Goal: Task Accomplishment & Management: Complete application form

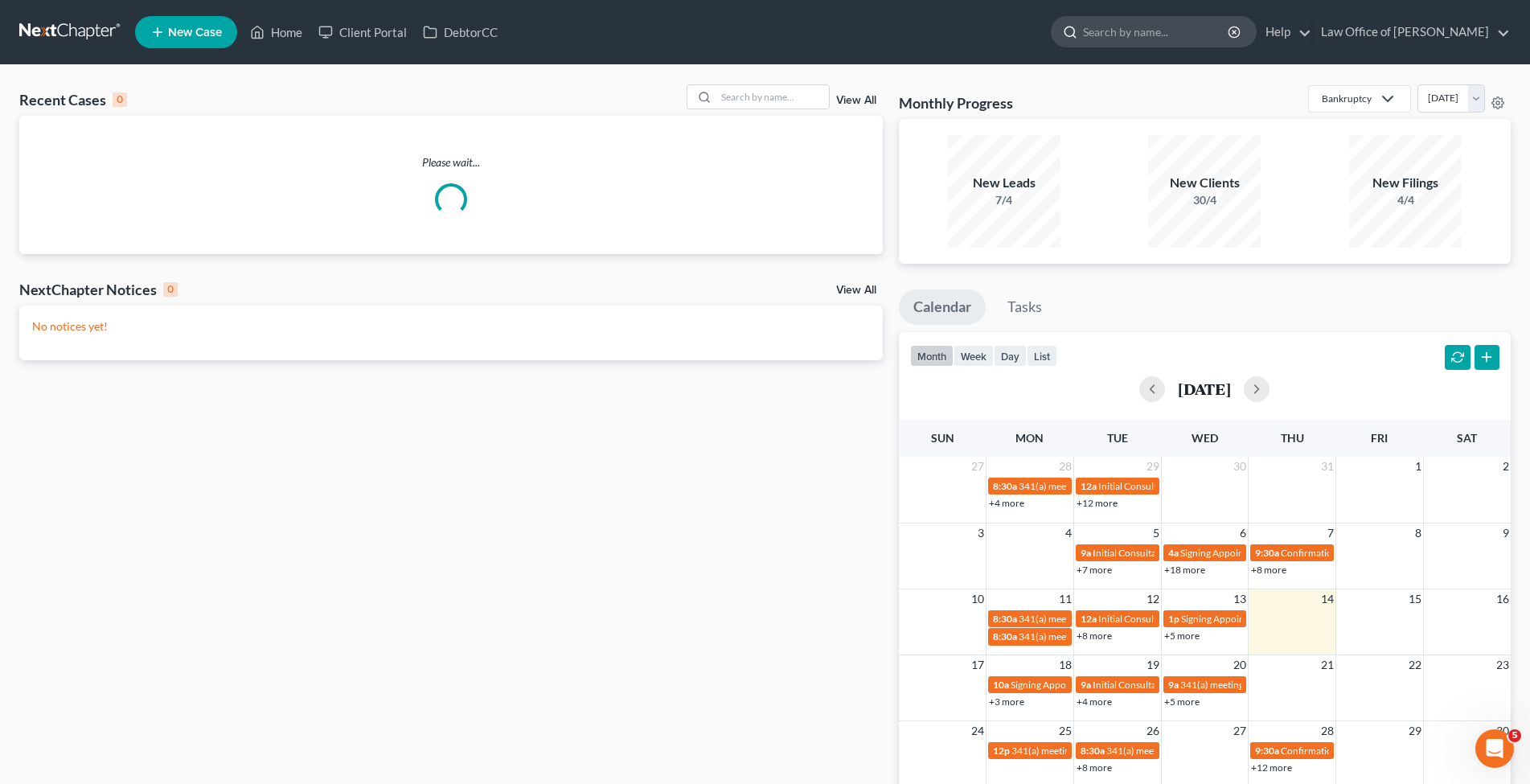
click at [1210, 29] on input "search" at bounding box center [1157, 31] width 147 height 29
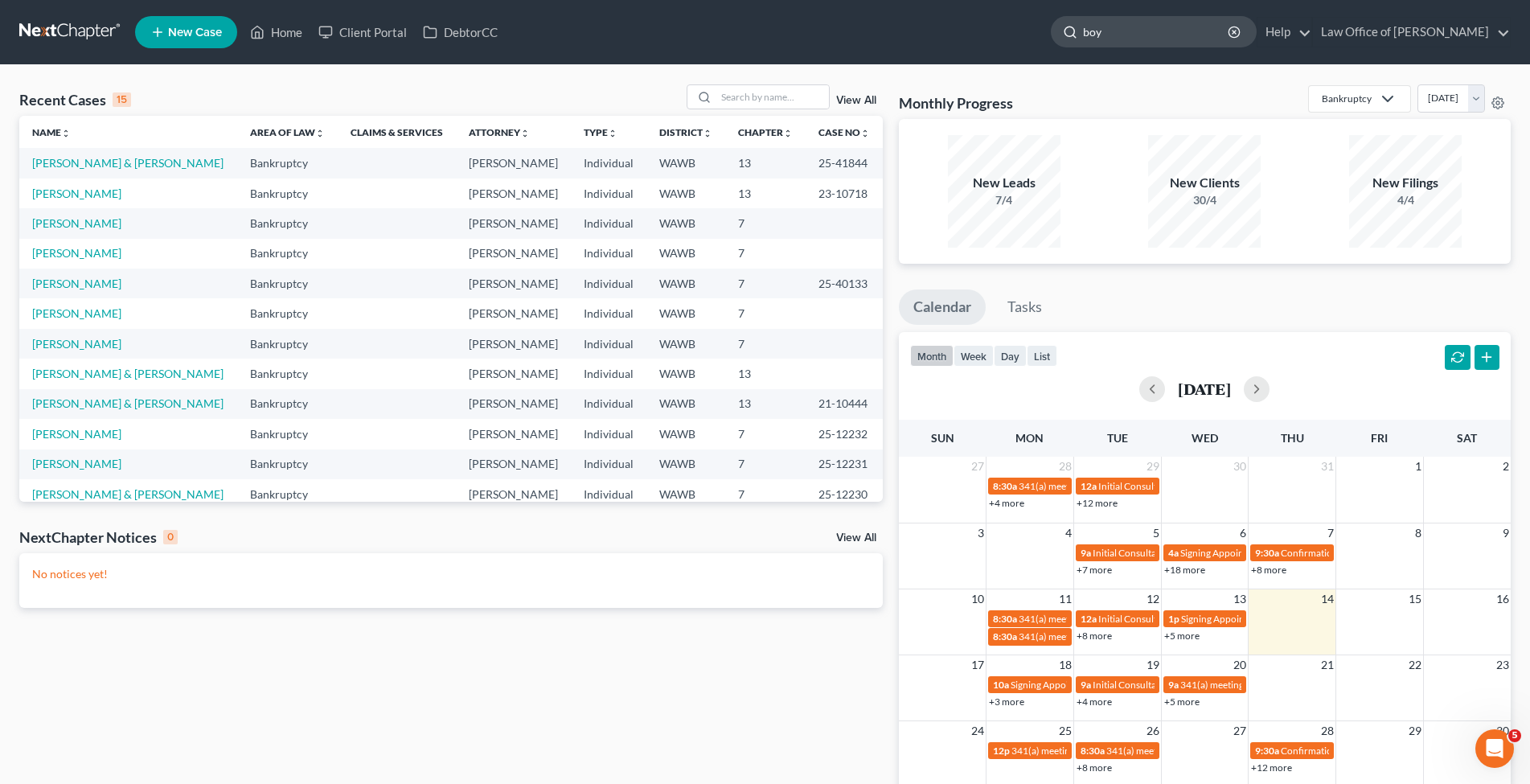
type input "[PERSON_NAME]"
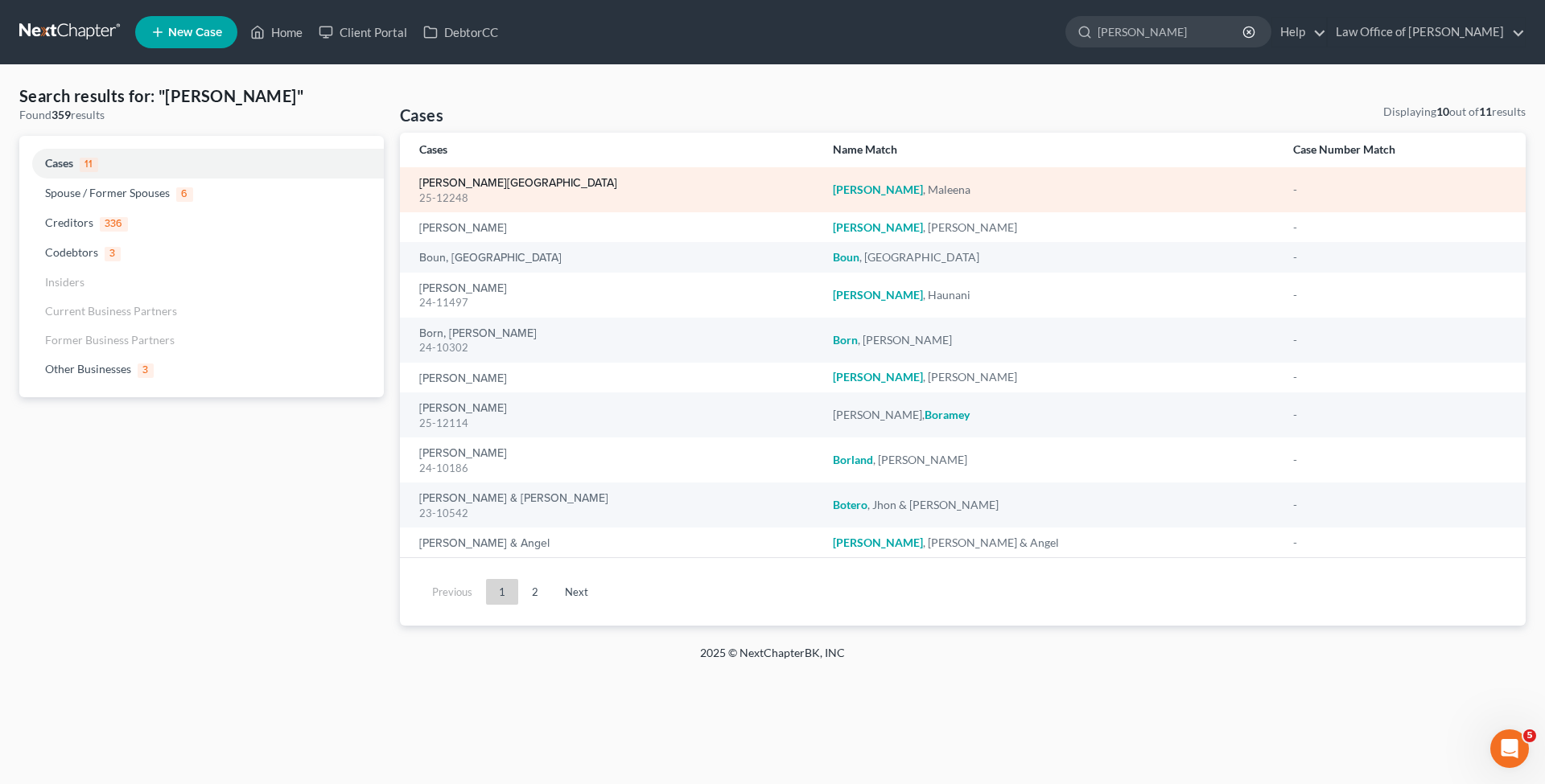
click at [482, 185] on link "[PERSON_NAME][GEOGRAPHIC_DATA]" at bounding box center [518, 183] width 198 height 11
select select "6"
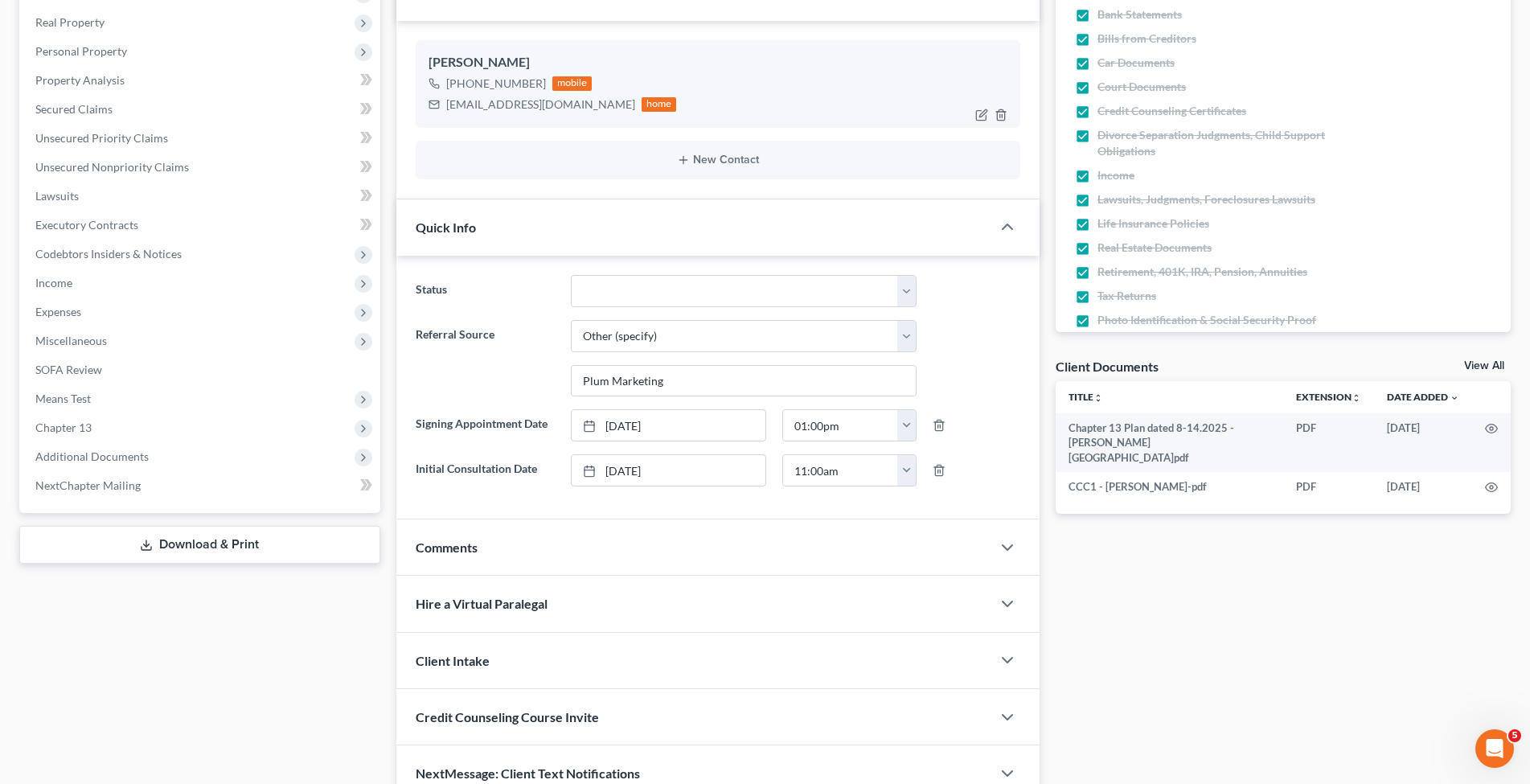
scroll to position [325, 0]
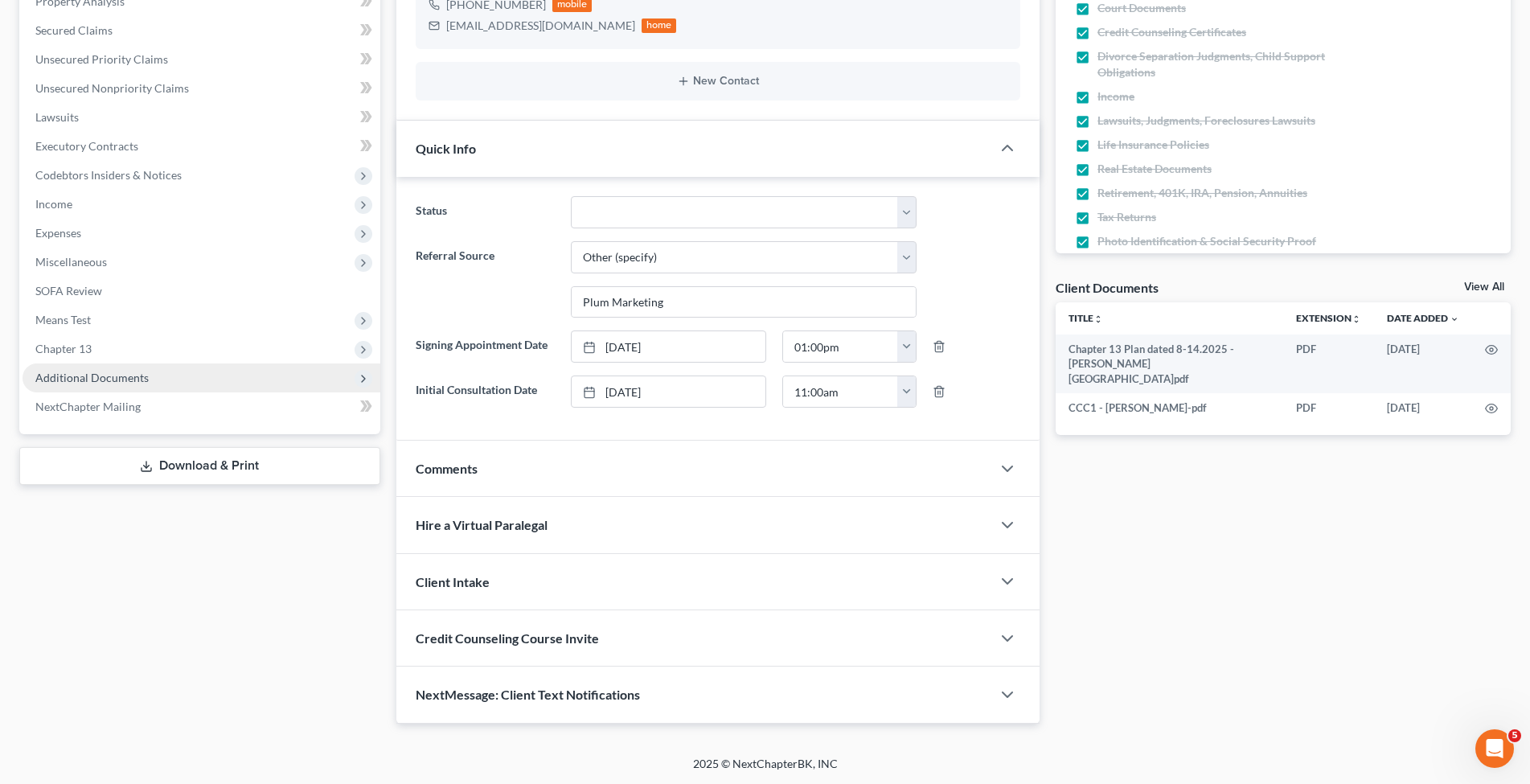
click at [135, 378] on span "Additional Documents" at bounding box center [91, 377] width 113 height 13
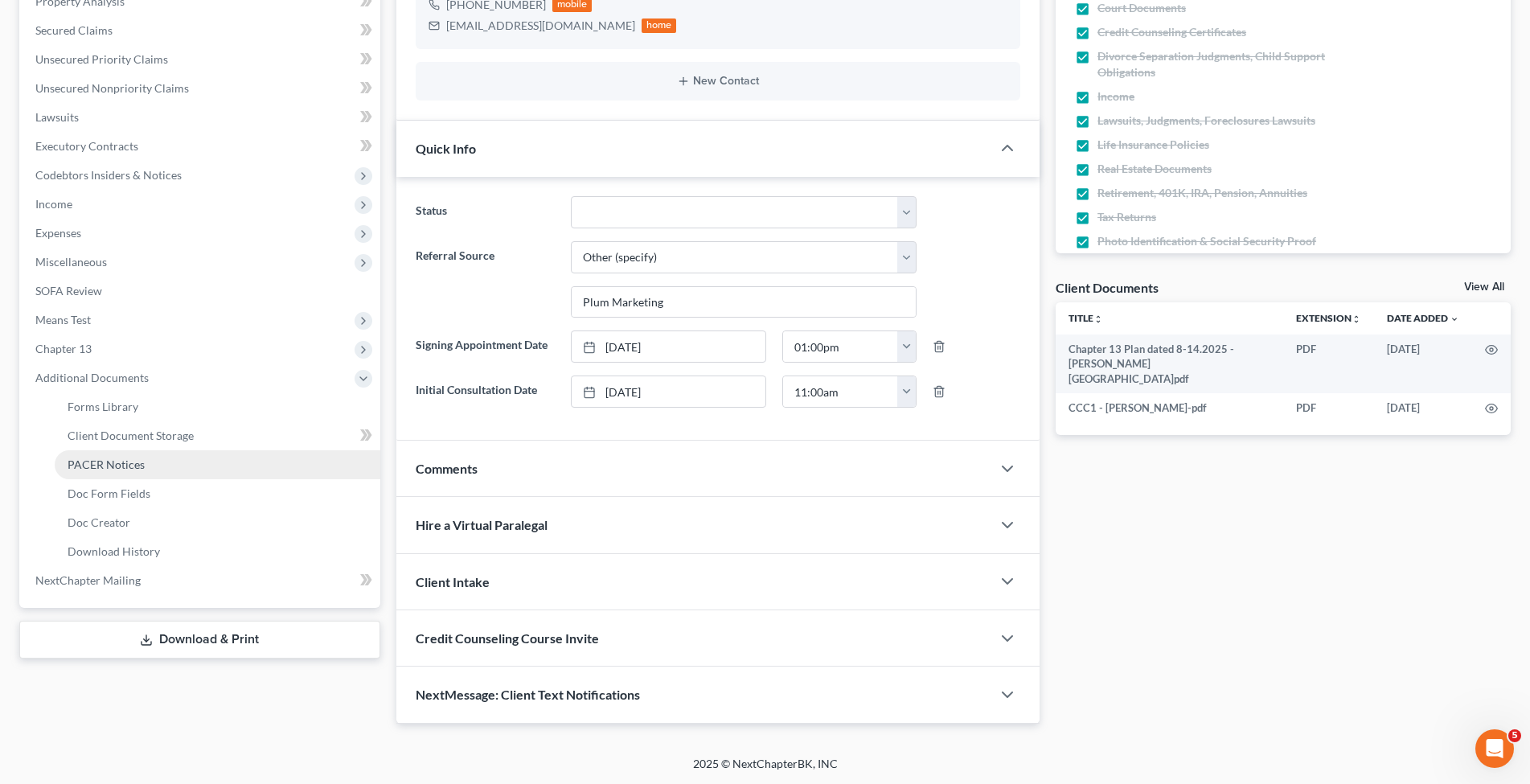
click at [123, 464] on span "PACER Notices" at bounding box center [105, 464] width 77 height 13
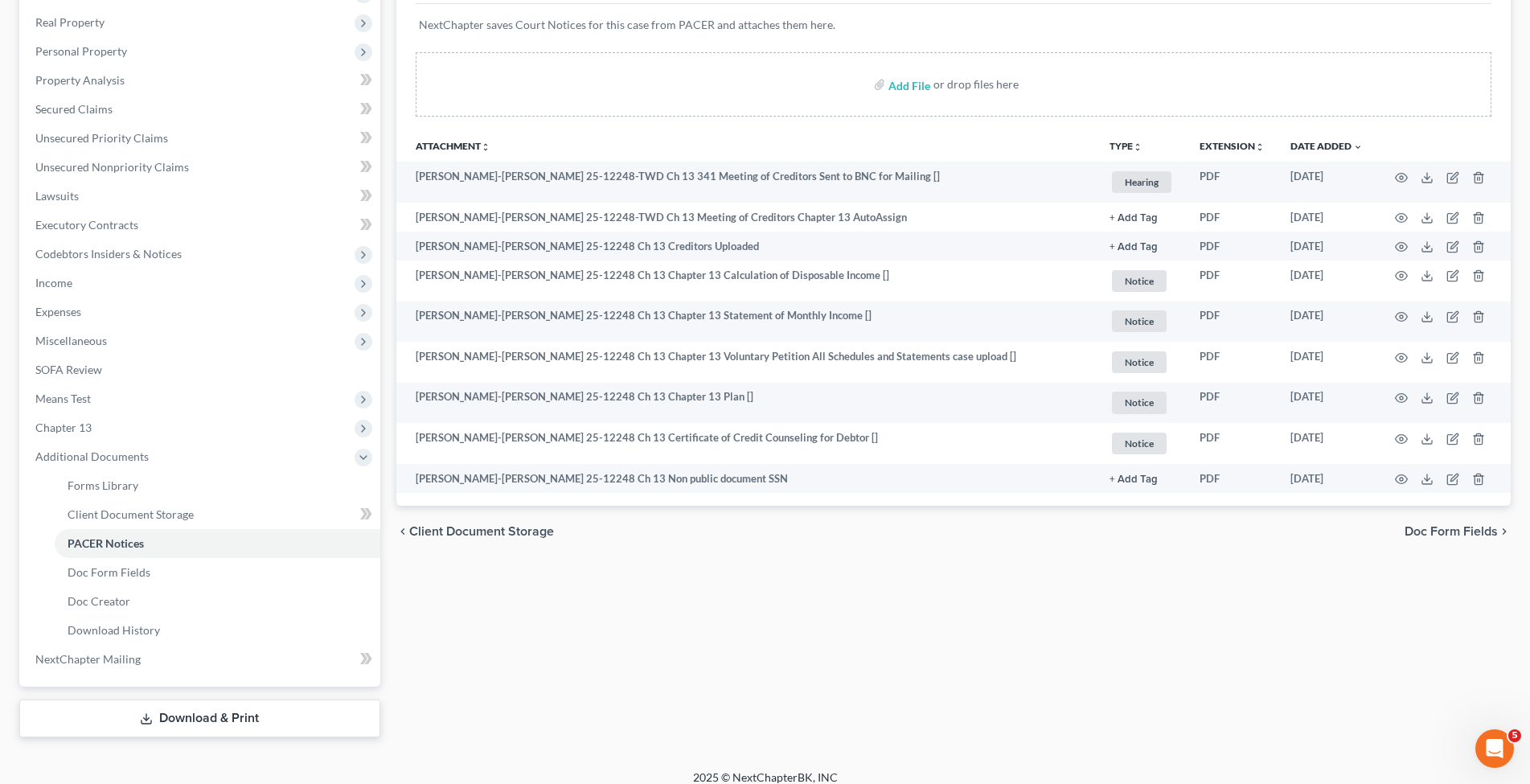
scroll to position [164, 0]
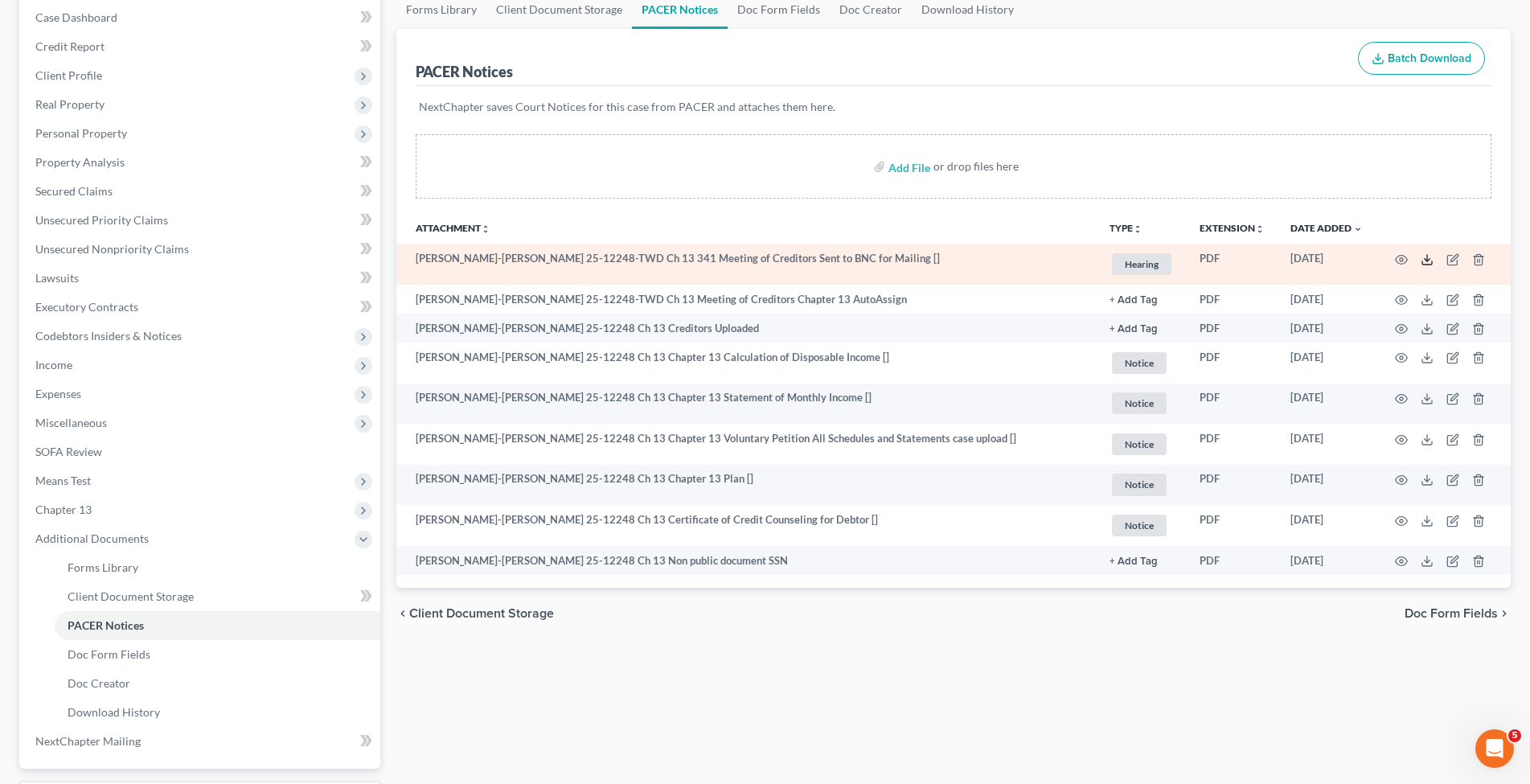
click at [1425, 256] on icon at bounding box center [1427, 260] width 13 height 13
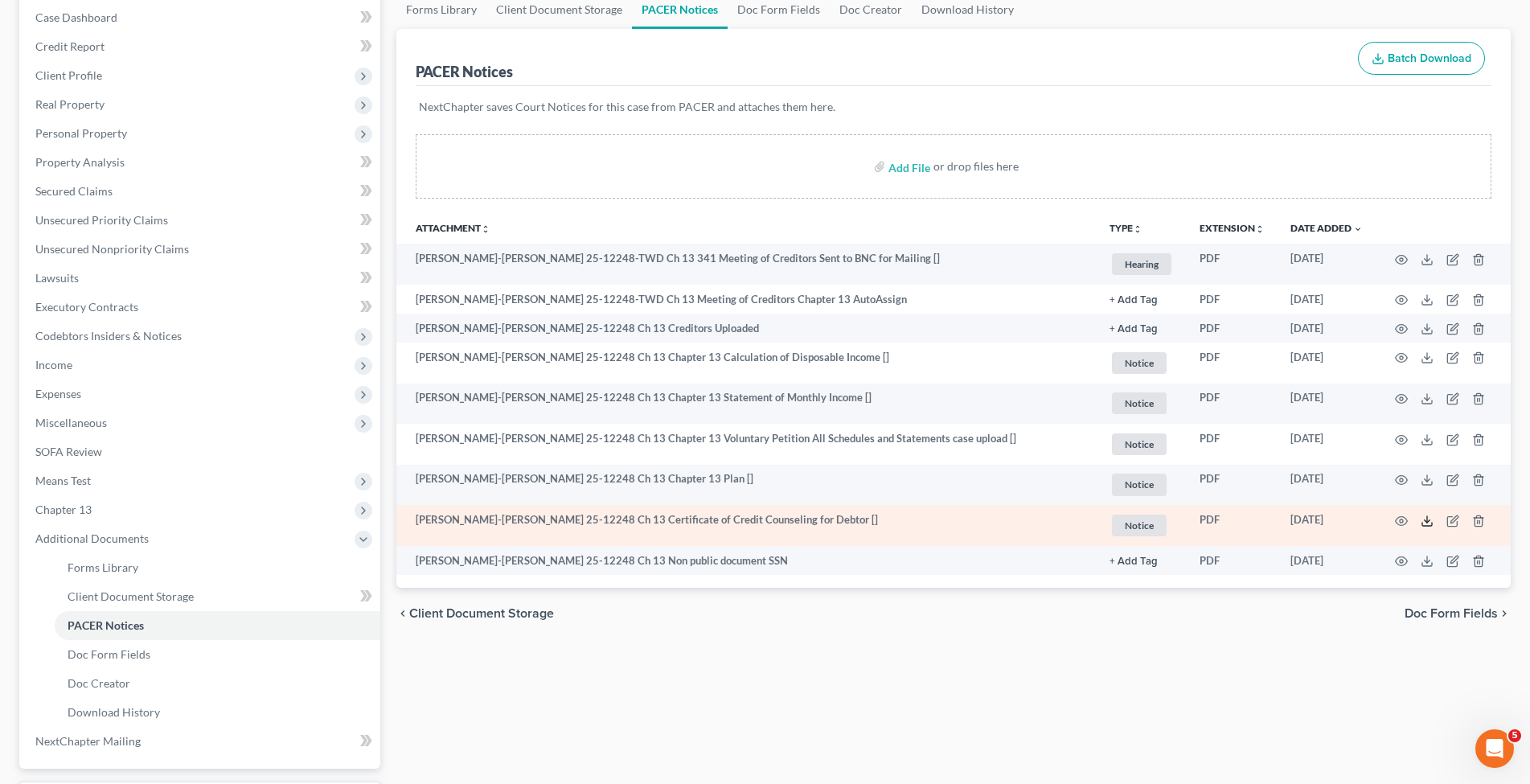
click at [1430, 517] on icon at bounding box center [1427, 522] width 13 height 13
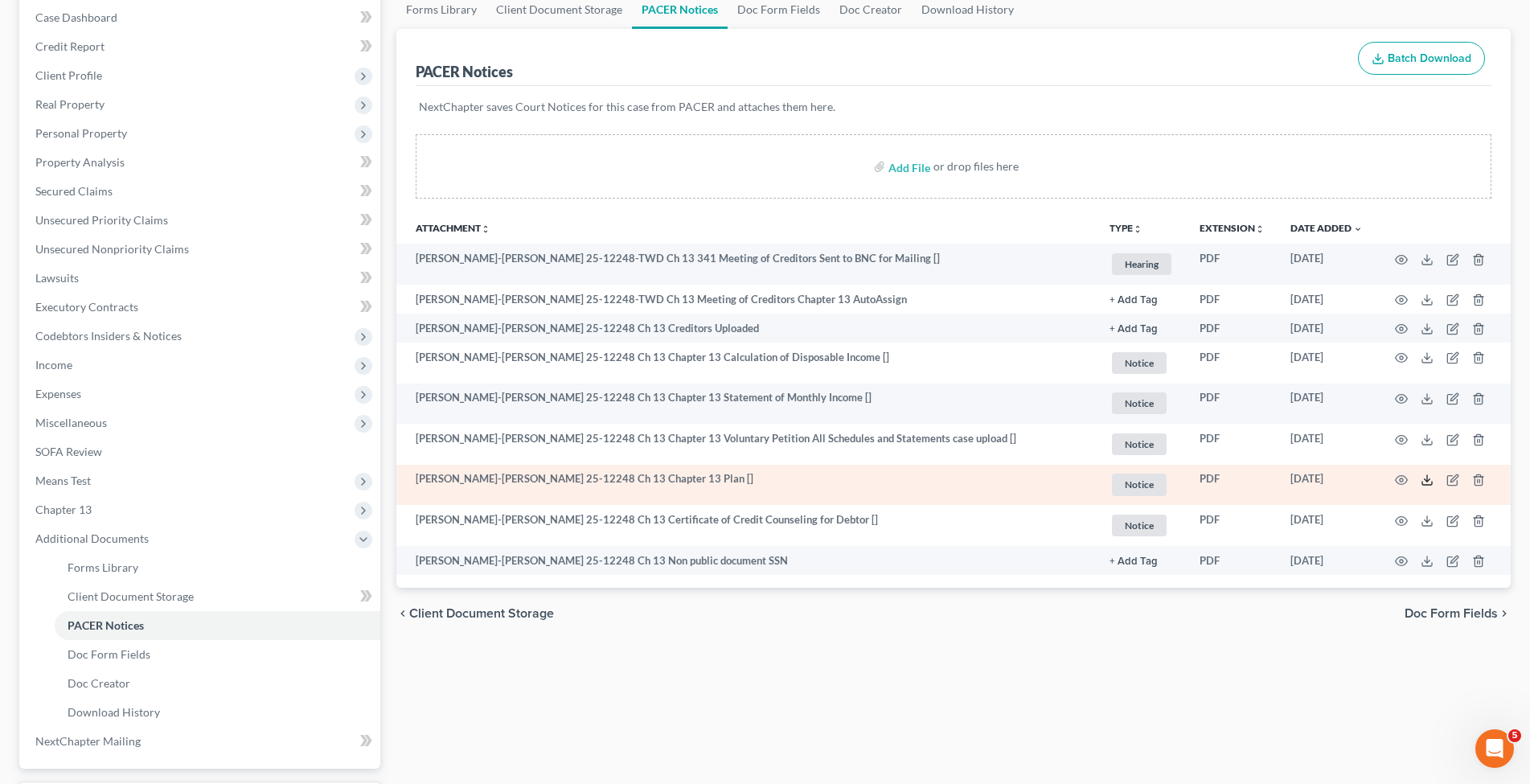
click at [1425, 478] on icon at bounding box center [1427, 480] width 13 height 13
click at [1425, 478] on icon at bounding box center [1427, 480] width 13 height 13
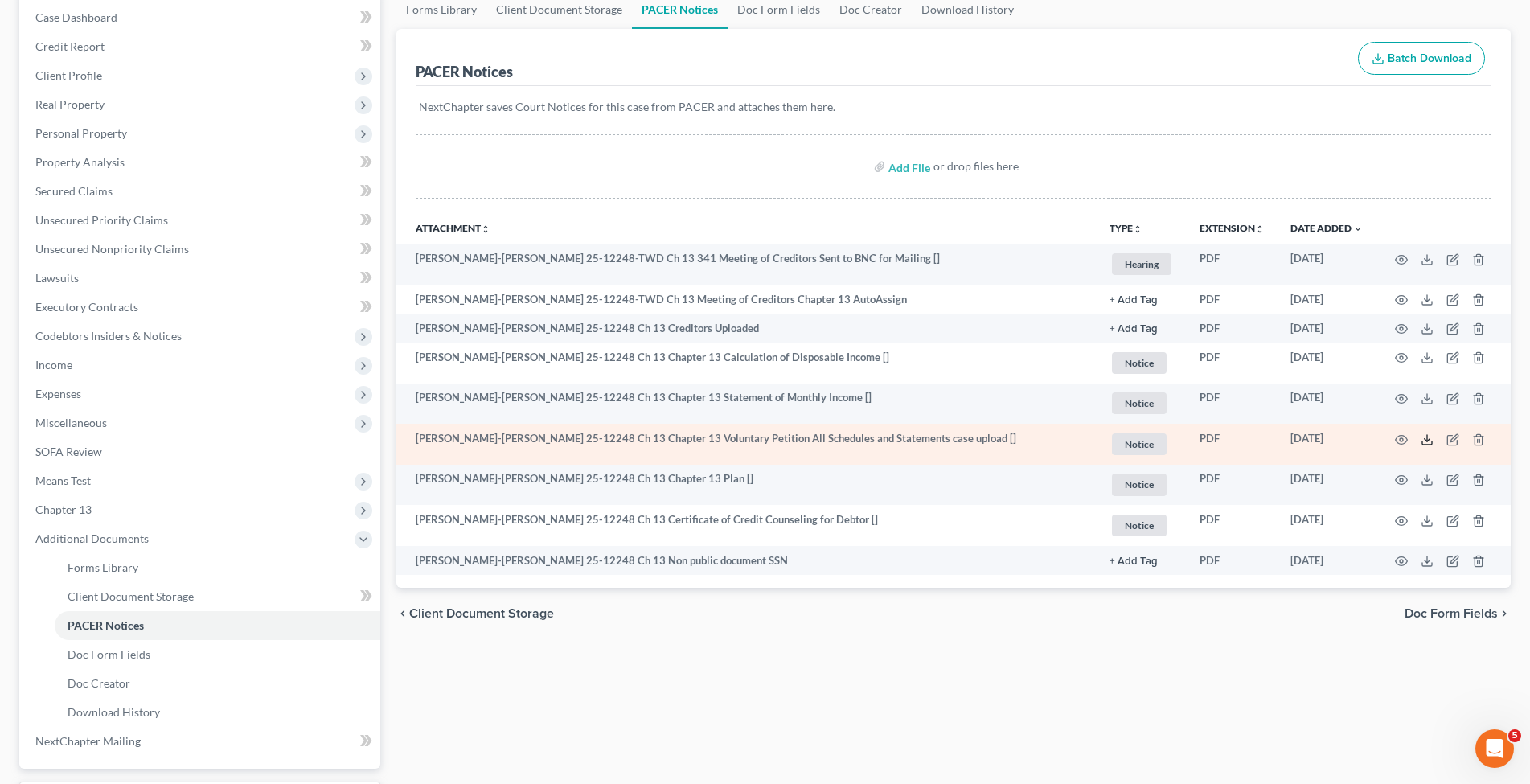
click at [1429, 436] on icon at bounding box center [1427, 440] width 13 height 13
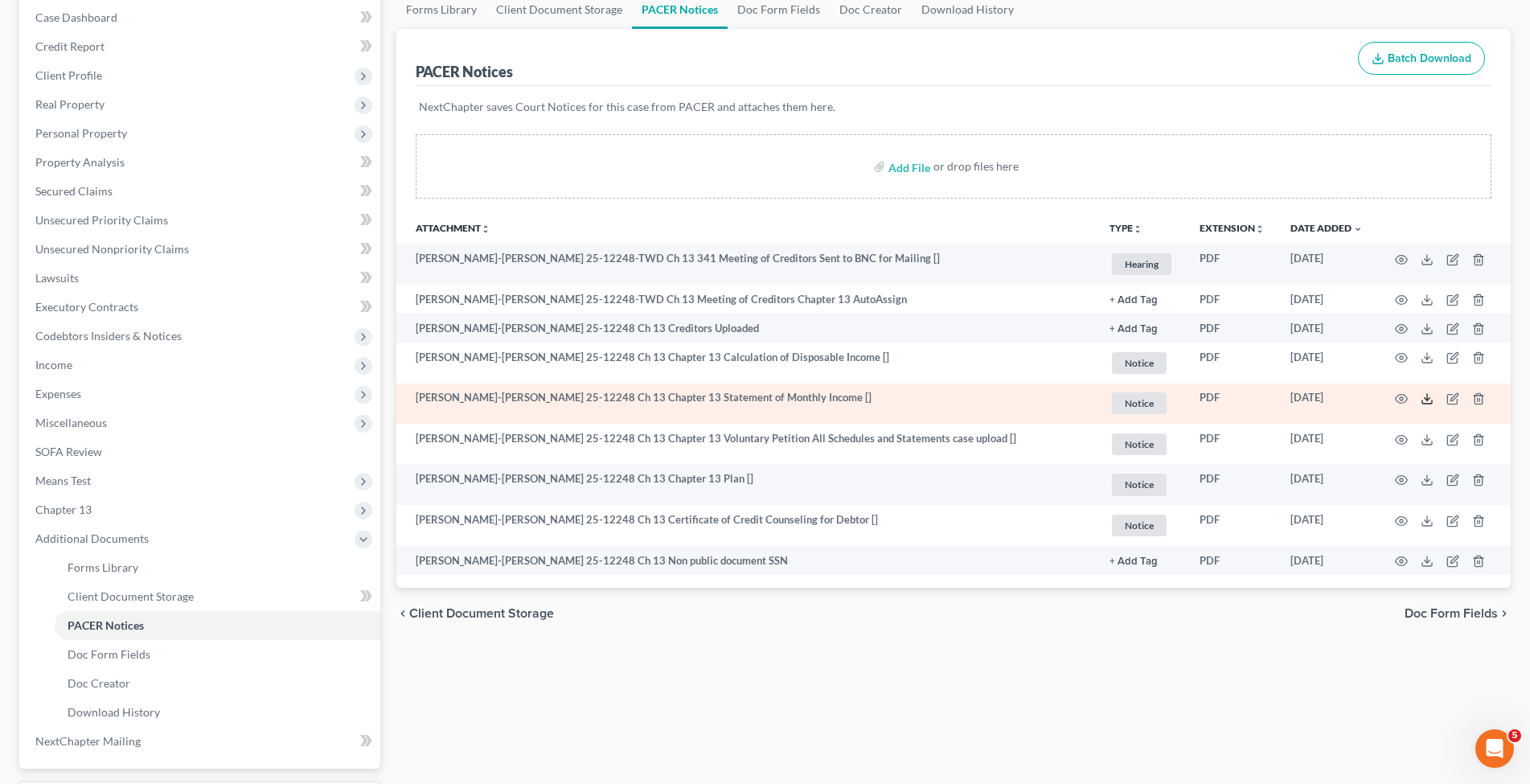
click at [1425, 404] on icon at bounding box center [1427, 401] width 10 height 3
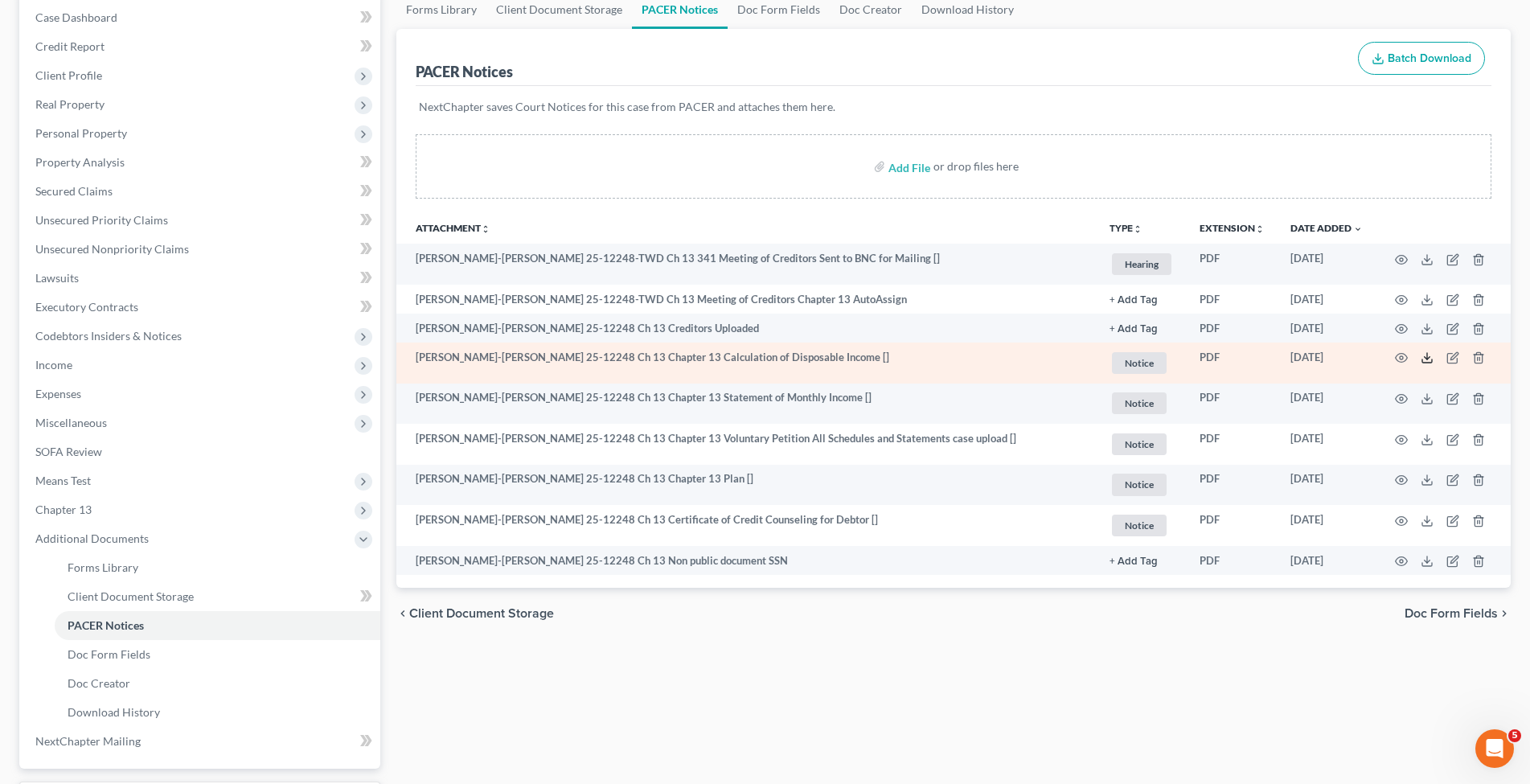
click at [1427, 354] on line at bounding box center [1427, 355] width 0 height 7
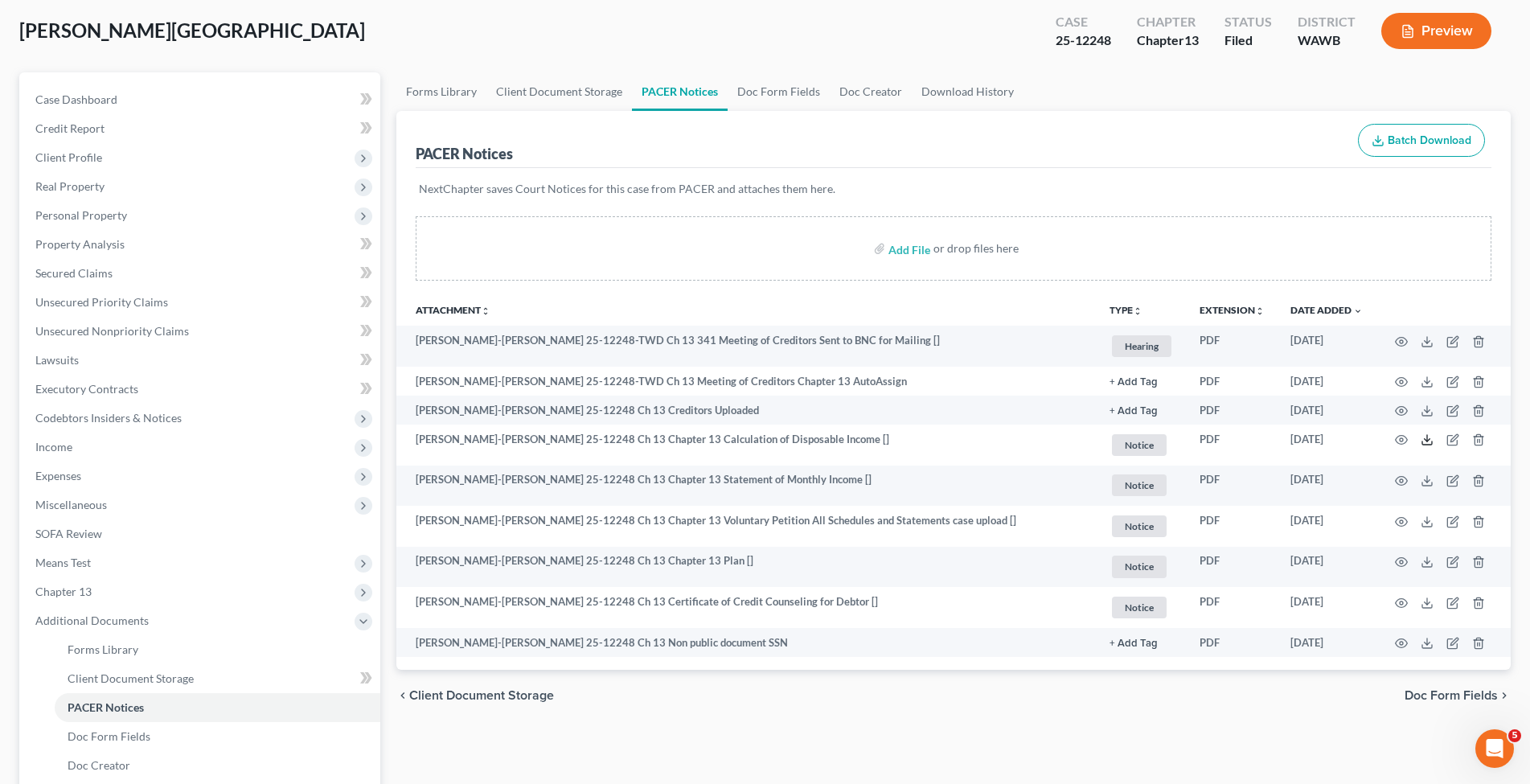
scroll to position [0, 0]
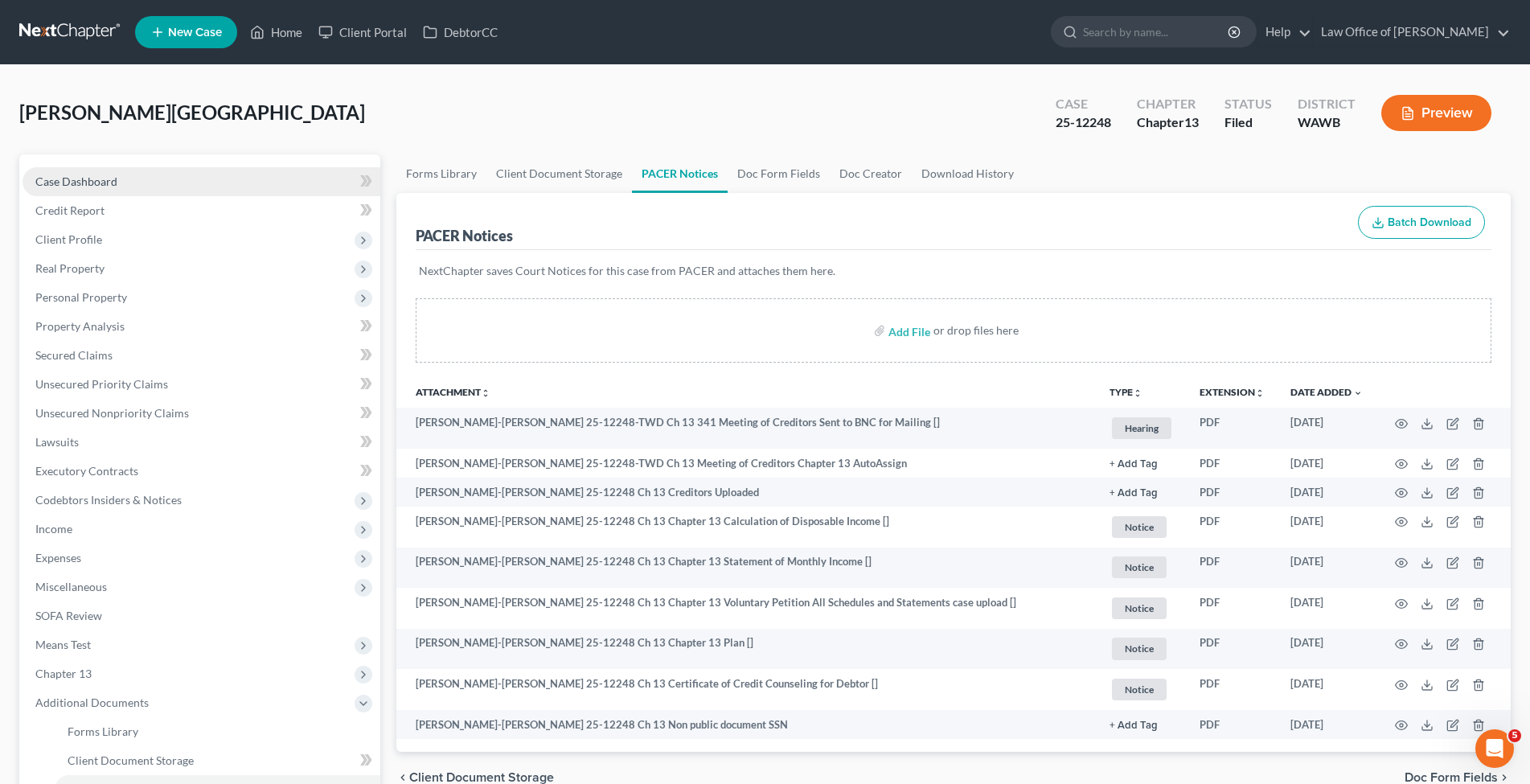
click at [106, 180] on span "Case Dashboard" at bounding box center [76, 182] width 82 height 13
select select "6"
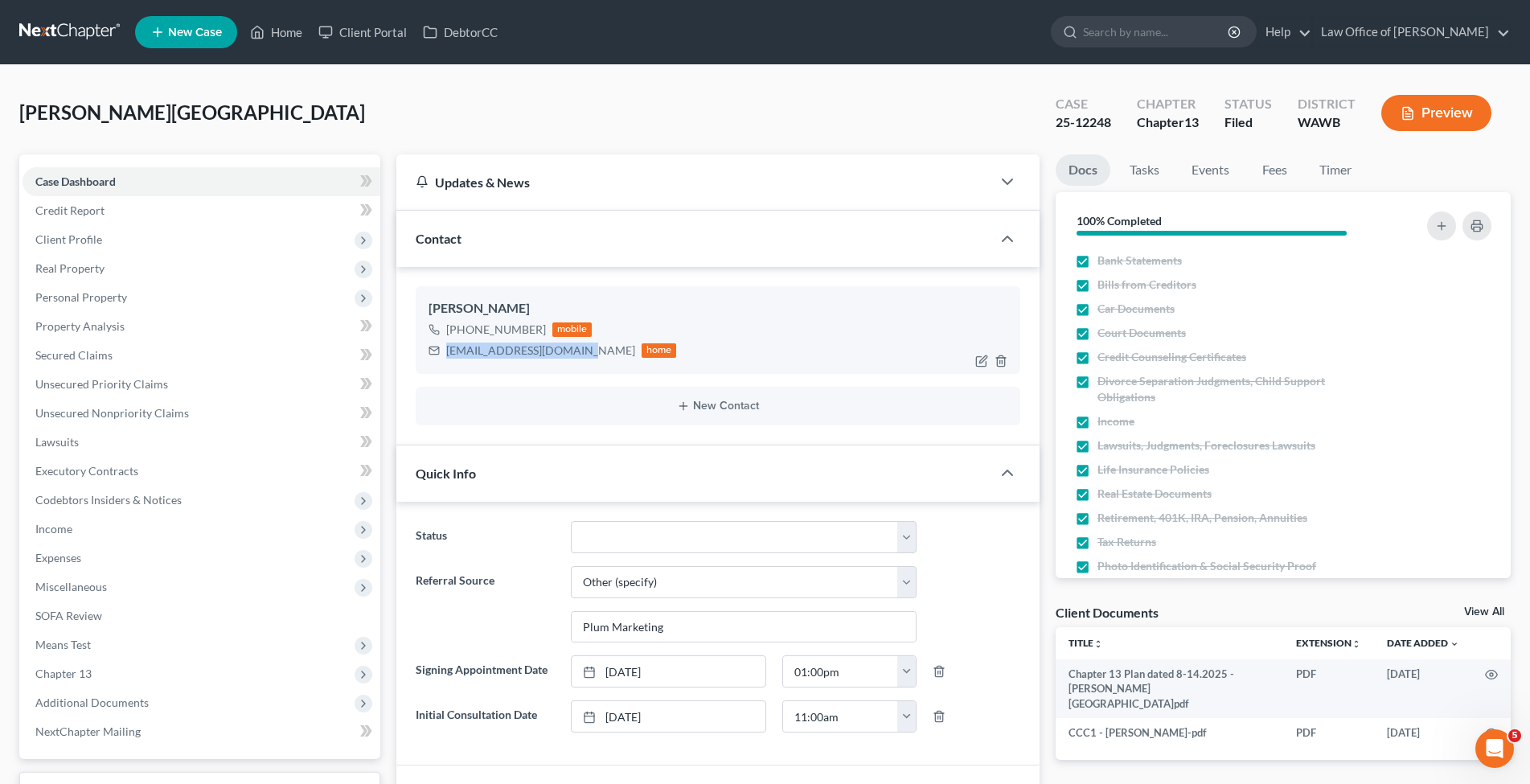
drag, startPoint x: 583, startPoint y: 353, endPoint x: 449, endPoint y: 353, distance: 134.0
click at [449, 353] on div "[EMAIL_ADDRESS][DOMAIN_NAME]" at bounding box center [541, 350] width 189 height 16
copy div "[EMAIL_ADDRESS][DOMAIN_NAME]"
click at [86, 235] on span "Client Profile" at bounding box center [68, 239] width 67 height 13
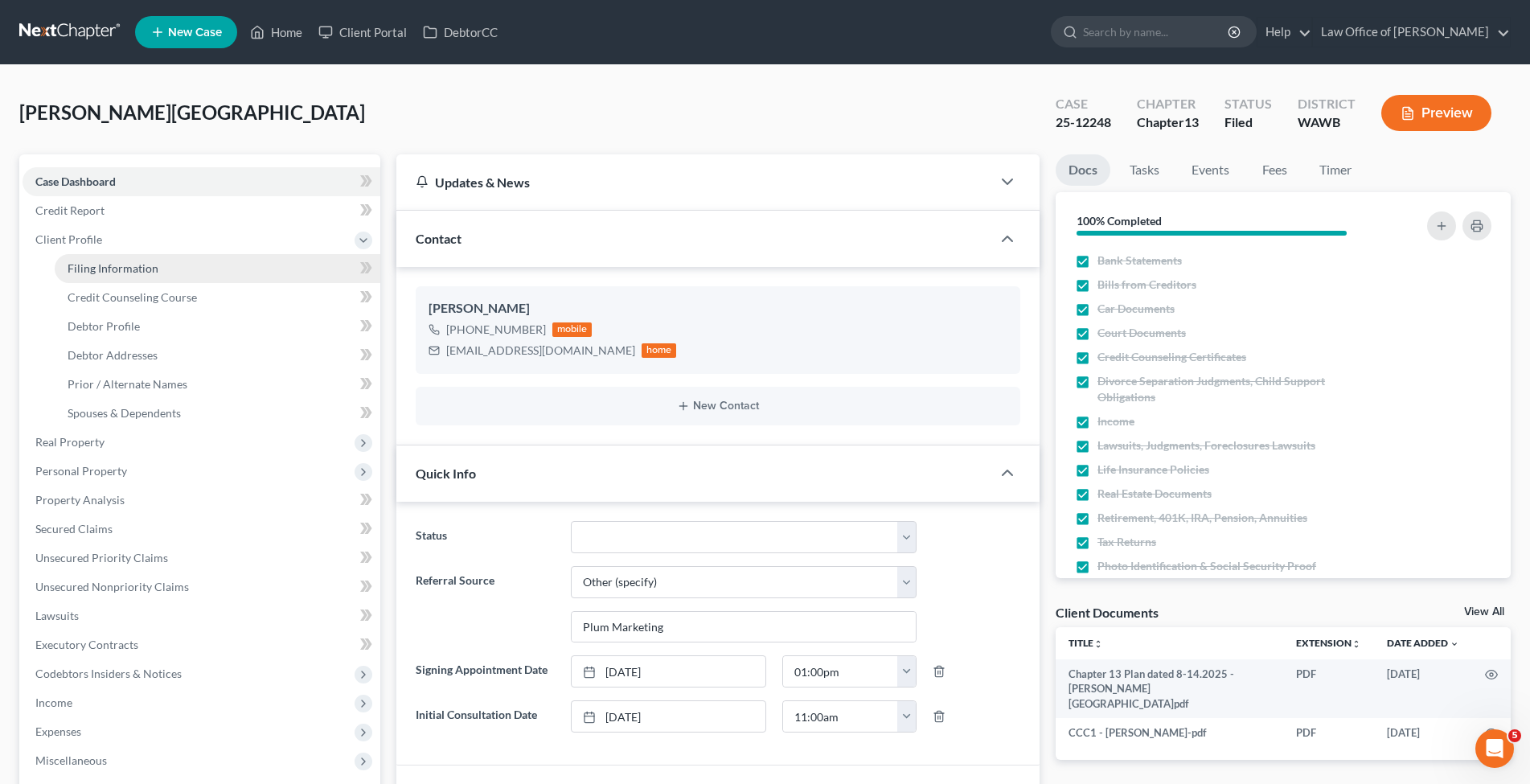
click at [121, 269] on span "Filing Information" at bounding box center [113, 268] width 91 height 13
select select "1"
select select "0"
select select "3"
select select "50"
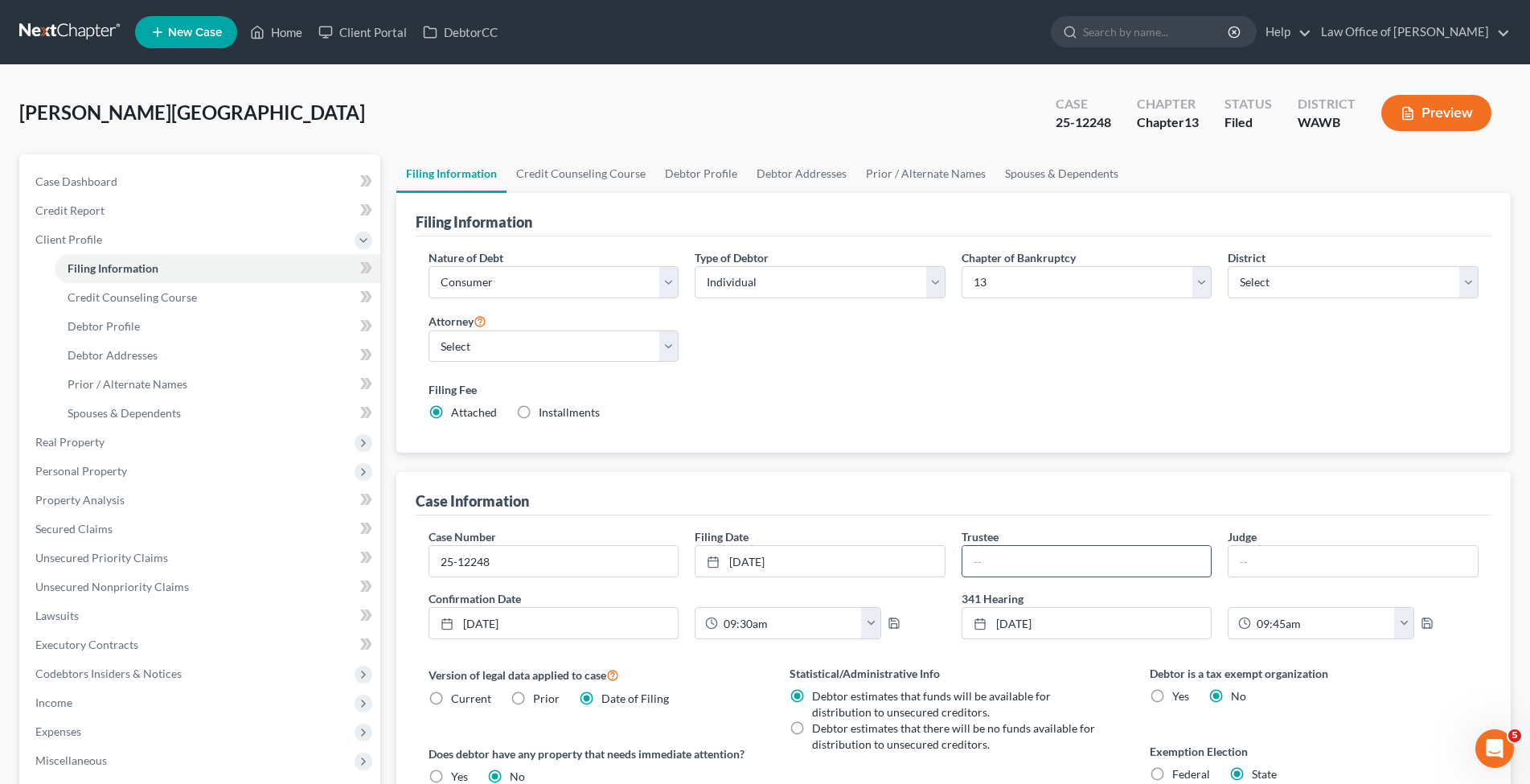
click at [977, 559] on input "text" at bounding box center [1087, 562] width 249 height 30
type input "[PERSON_NAME]"
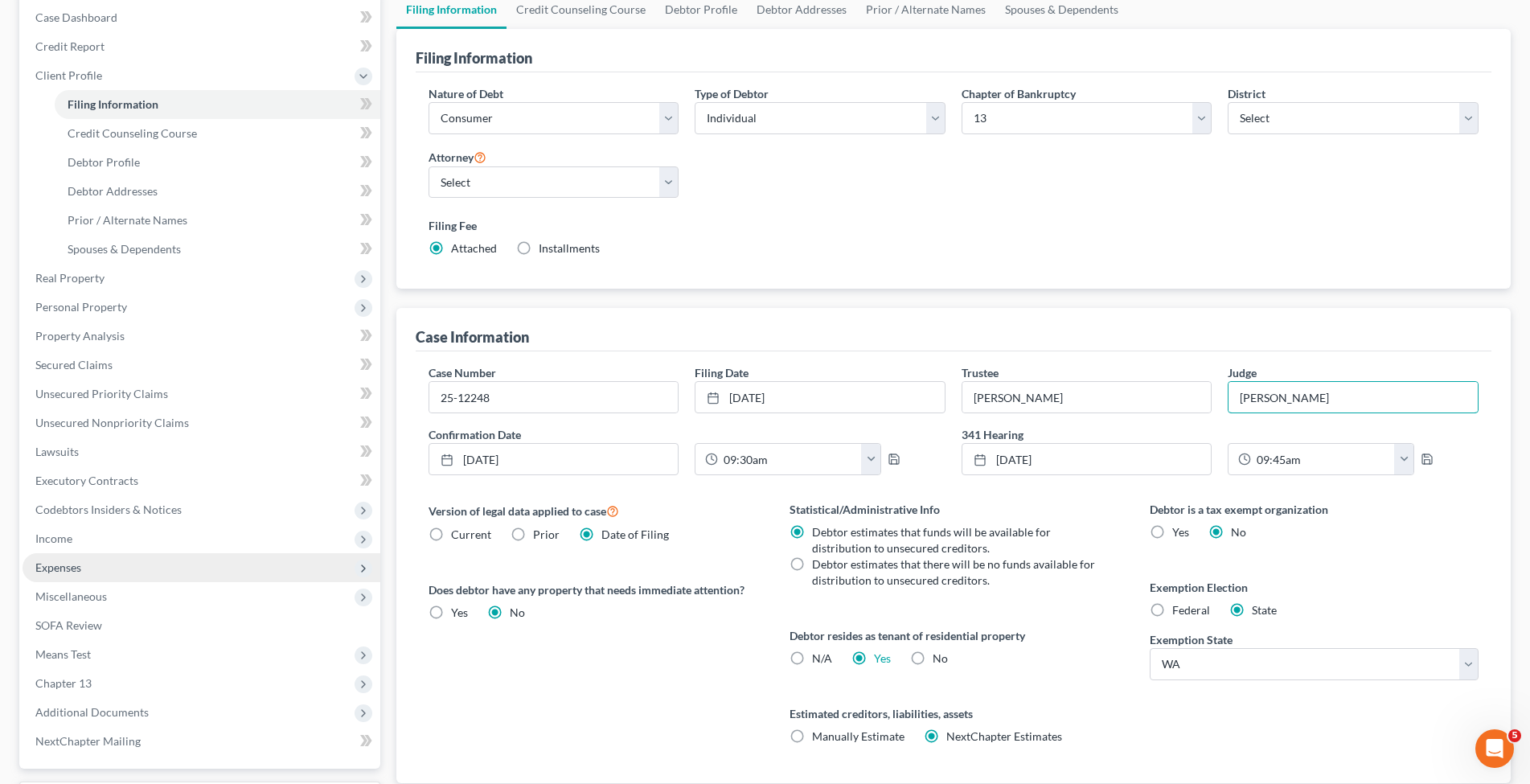
scroll to position [275, 0]
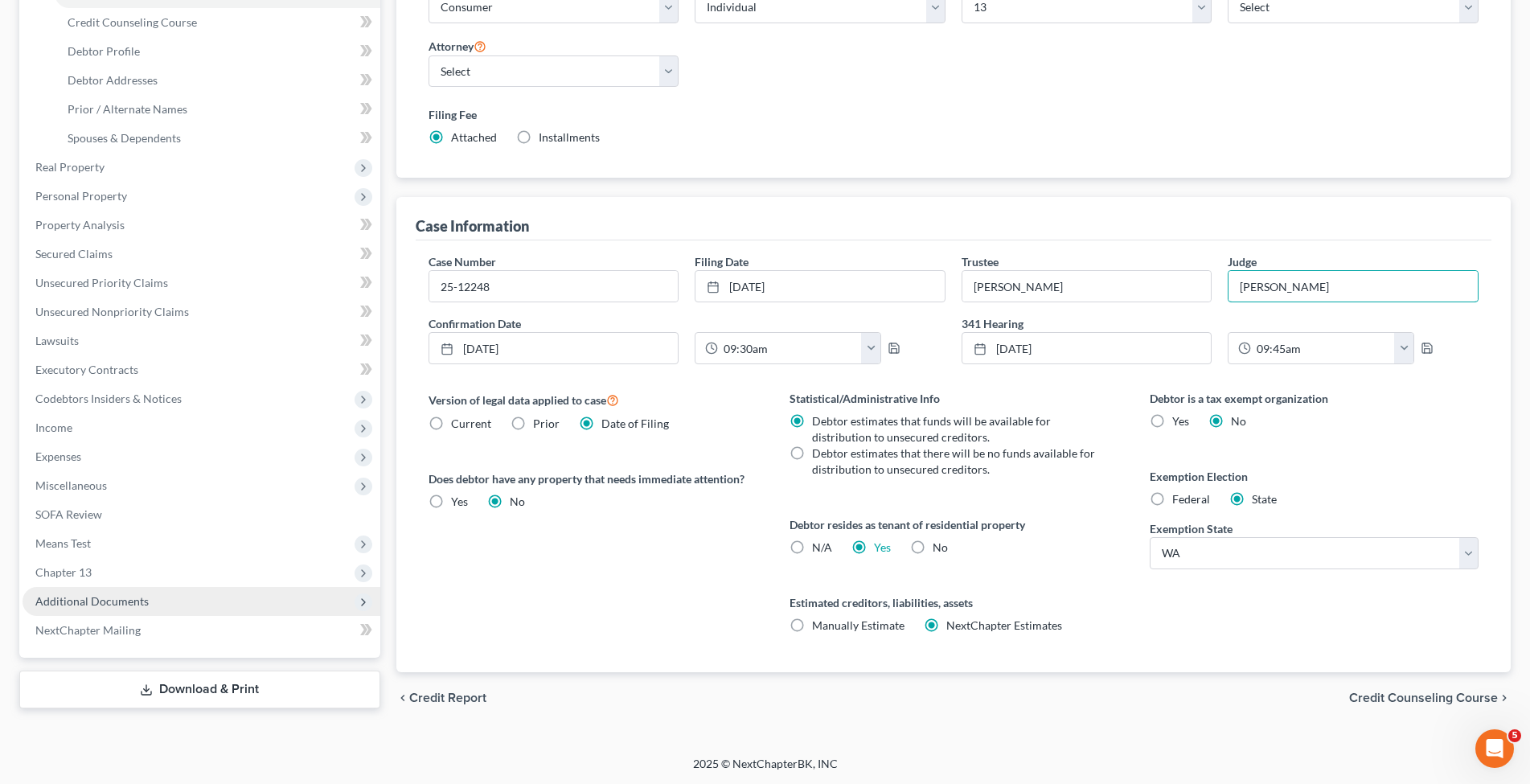
type input "[PERSON_NAME]"
click at [87, 596] on span "Additional Documents" at bounding box center [91, 601] width 113 height 13
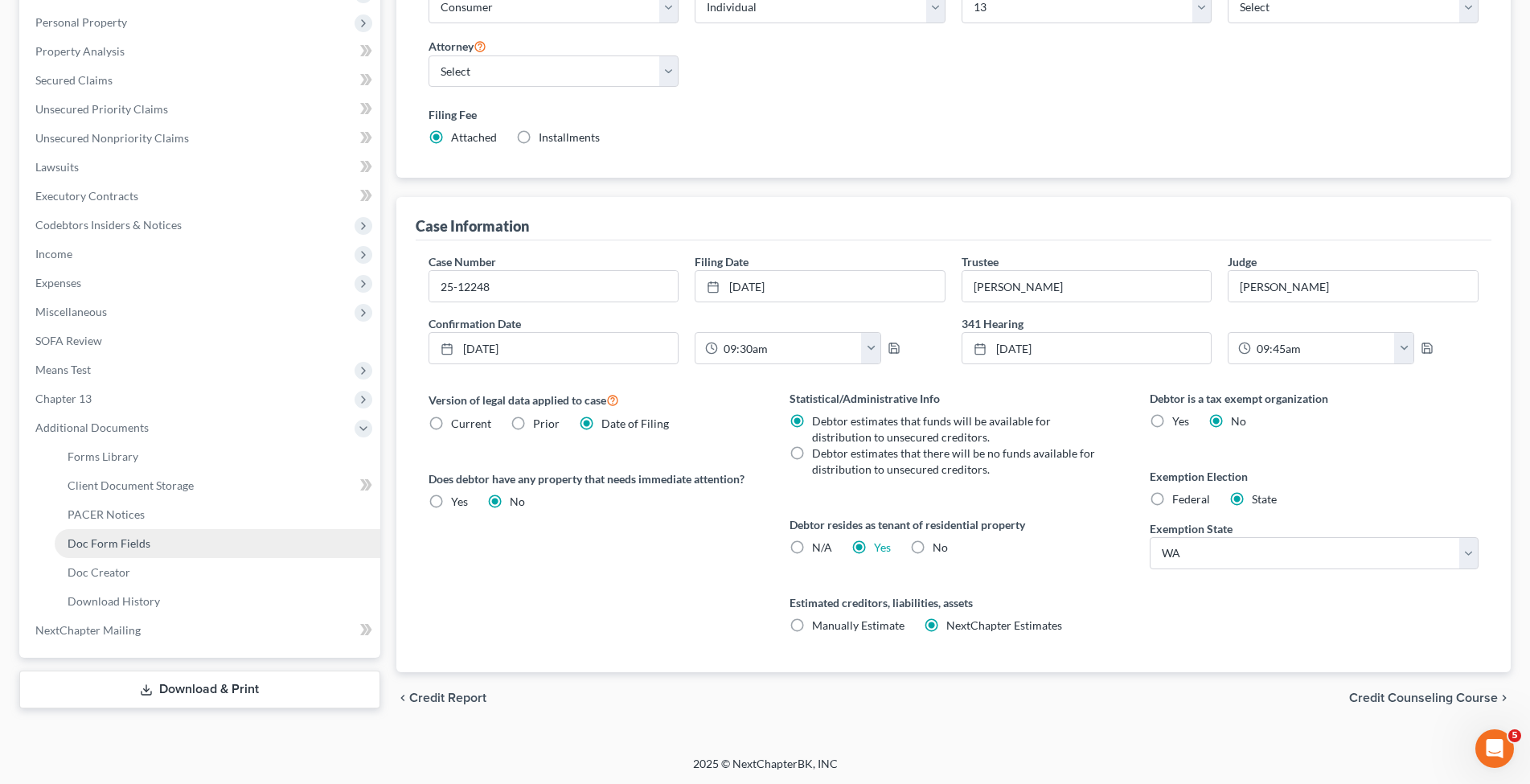
click at [102, 543] on span "Doc Form Fields" at bounding box center [108, 543] width 83 height 13
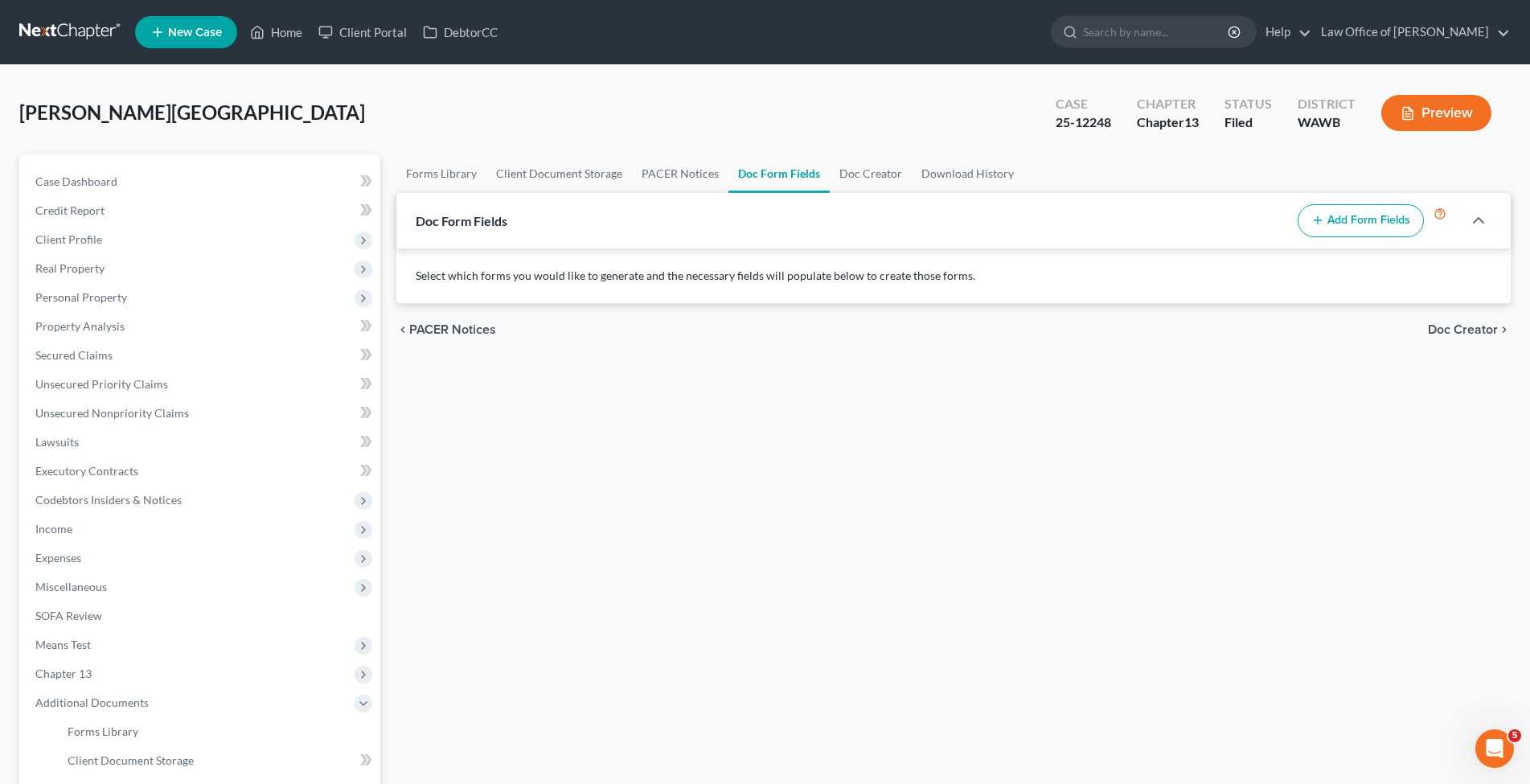
click at [1357, 225] on button "Add Form Fields" at bounding box center [1361, 221] width 126 height 34
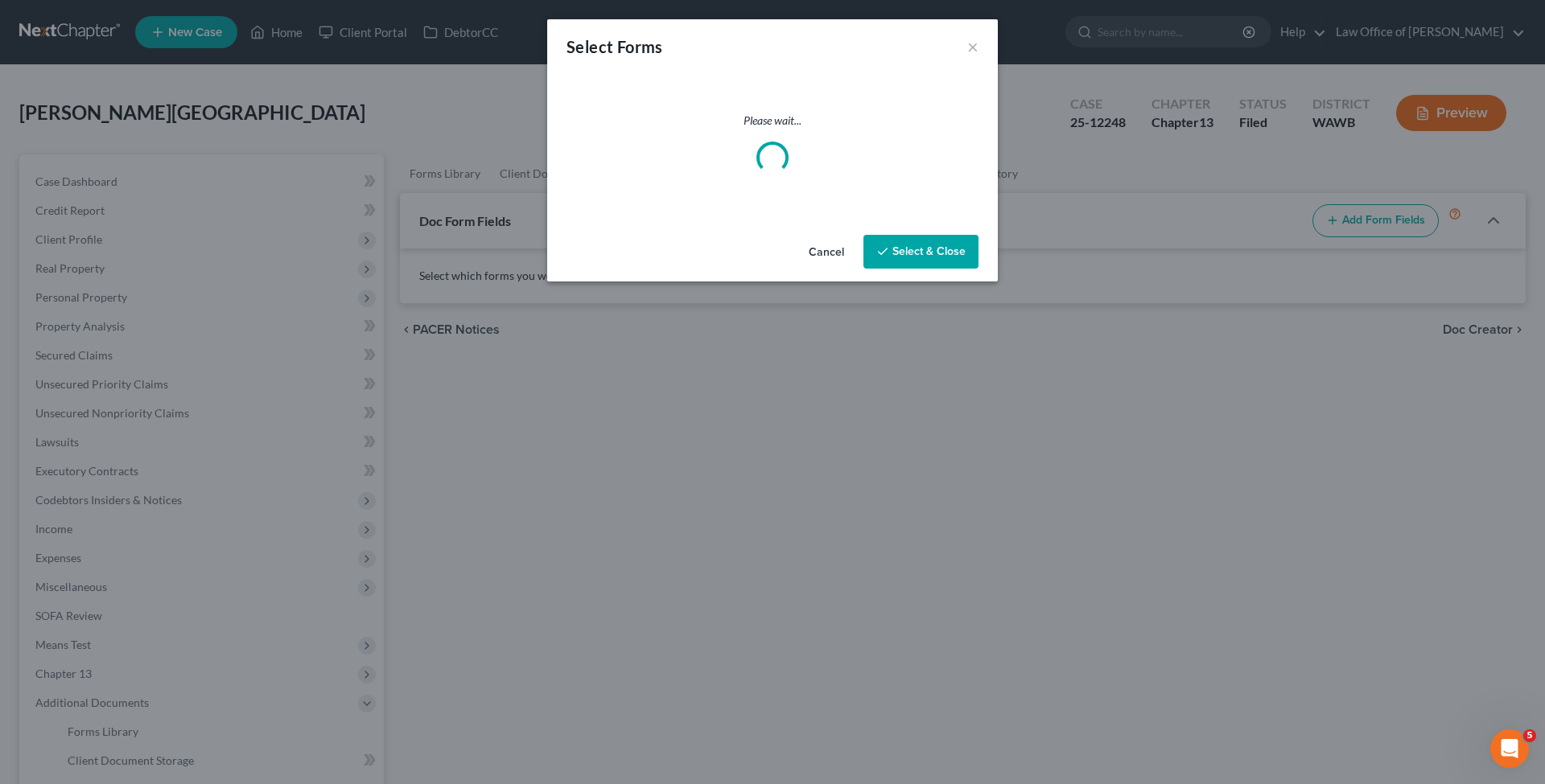
select select
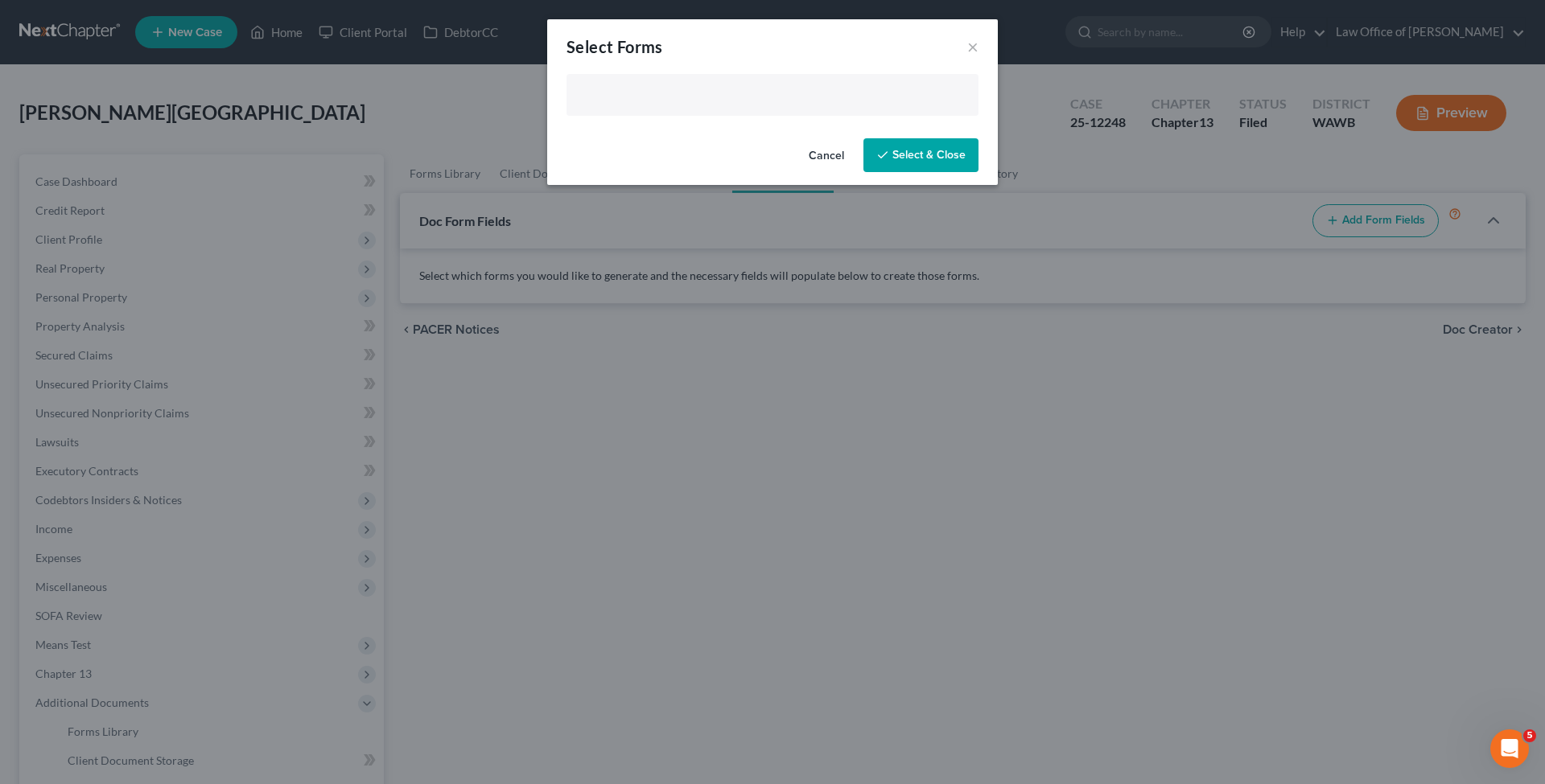
click at [693, 98] on input "text" at bounding box center [771, 96] width 390 height 24
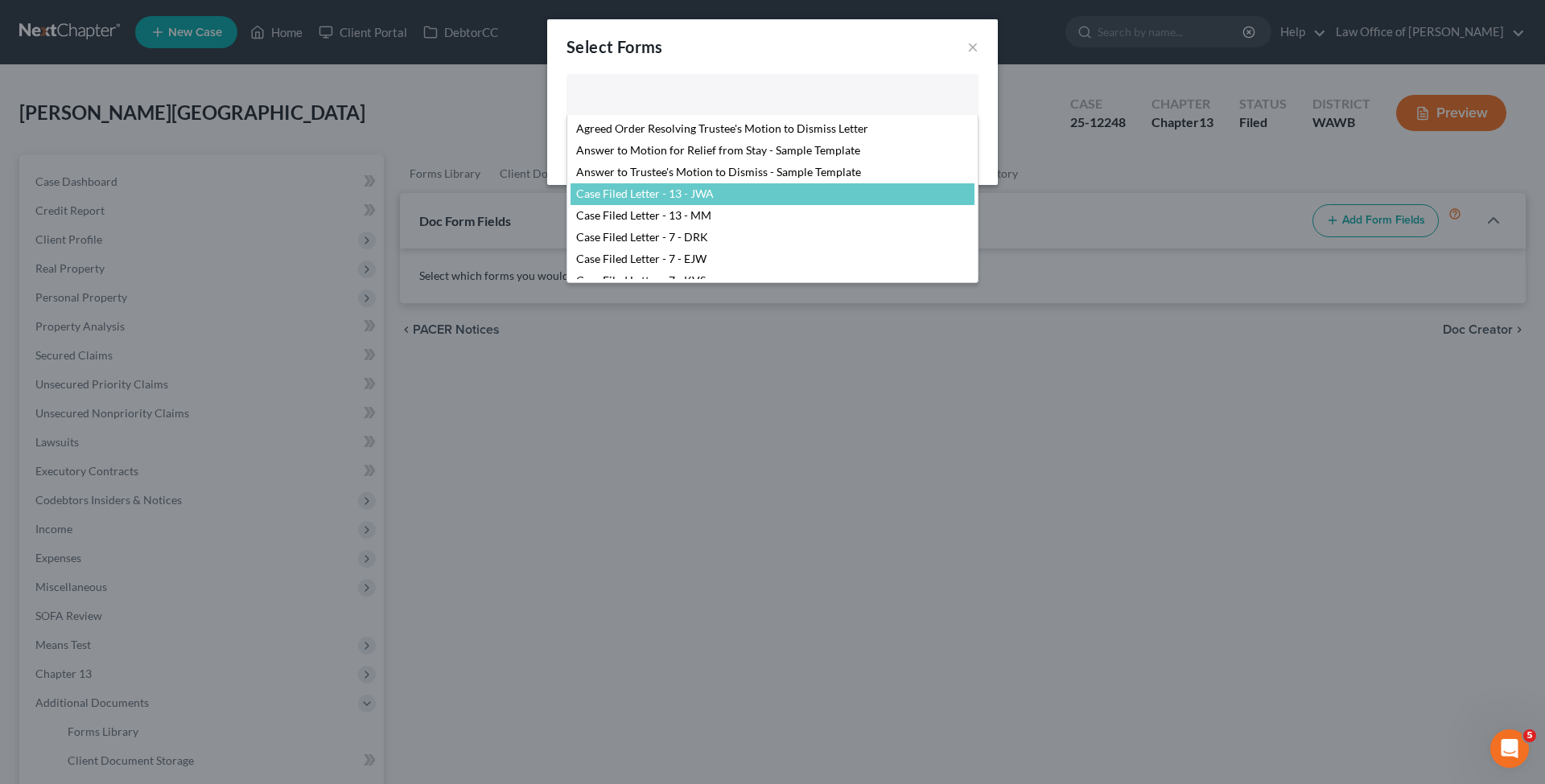
select select "104376"
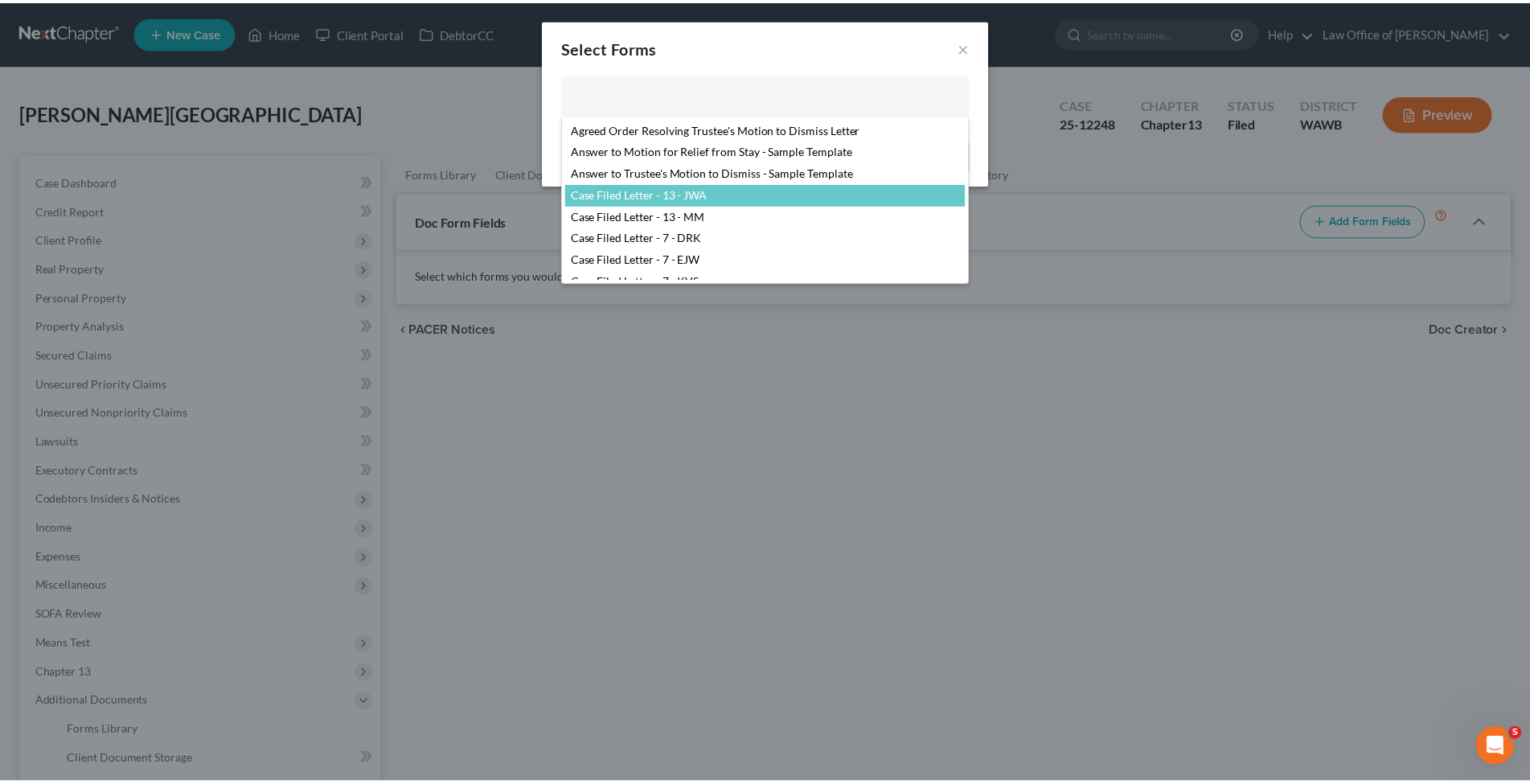
scroll to position [50, 0]
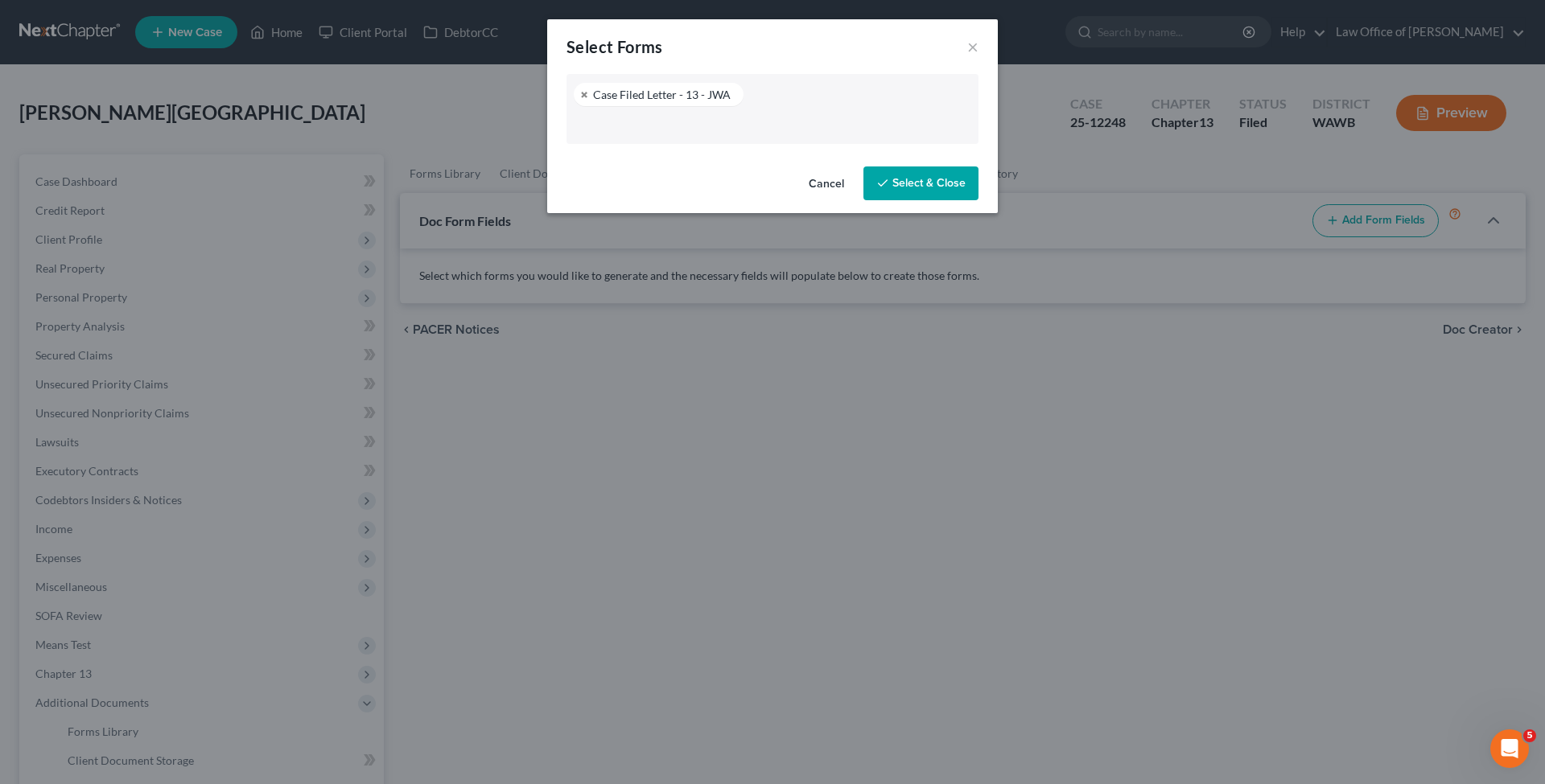
click at [904, 182] on button "Select & Close" at bounding box center [920, 183] width 115 height 34
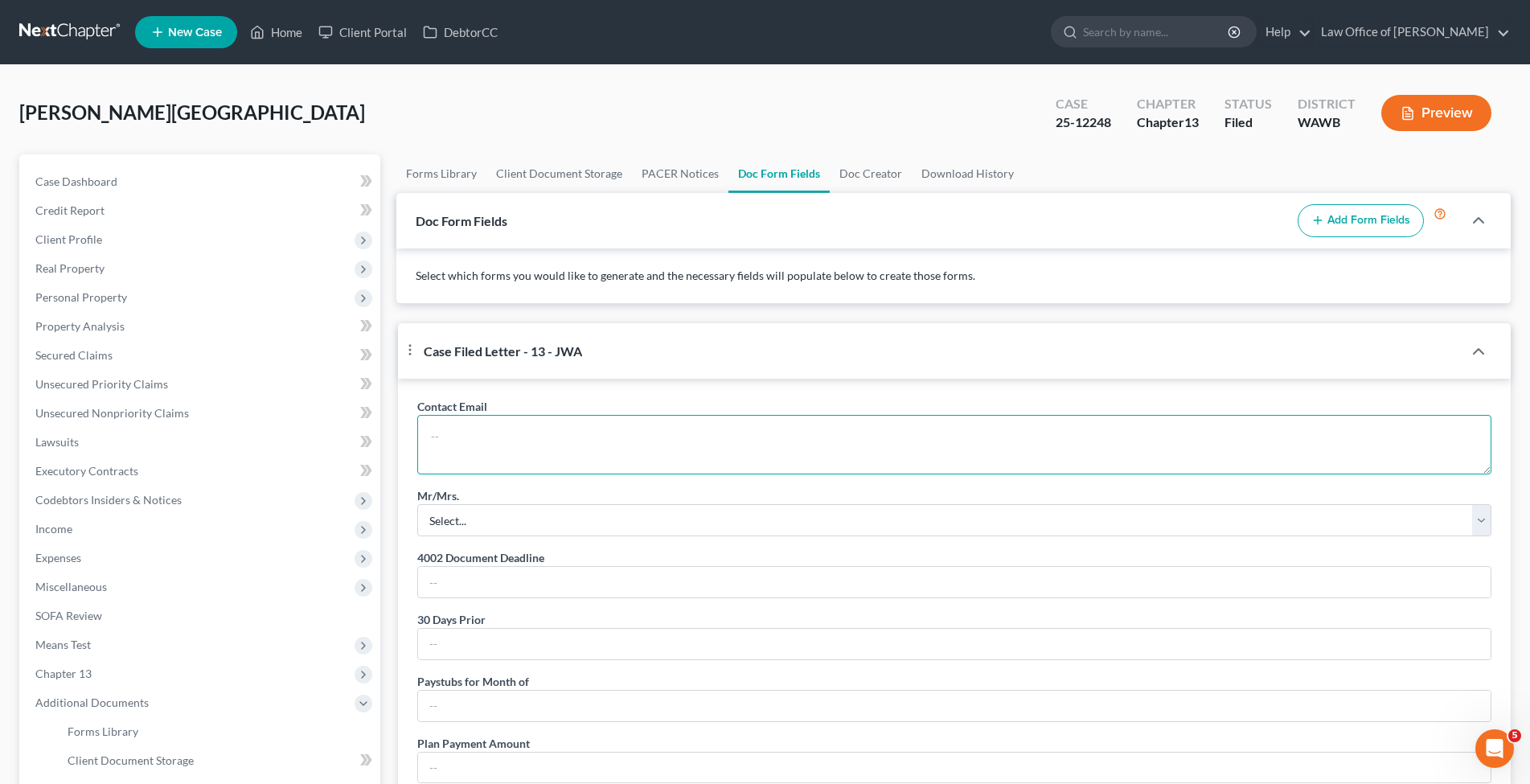
click at [493, 443] on textarea at bounding box center [954, 445] width 1074 height 60
paste textarea "[EMAIL_ADDRESS][DOMAIN_NAME]"
type textarea "[EMAIL_ADDRESS][DOMAIN_NAME]"
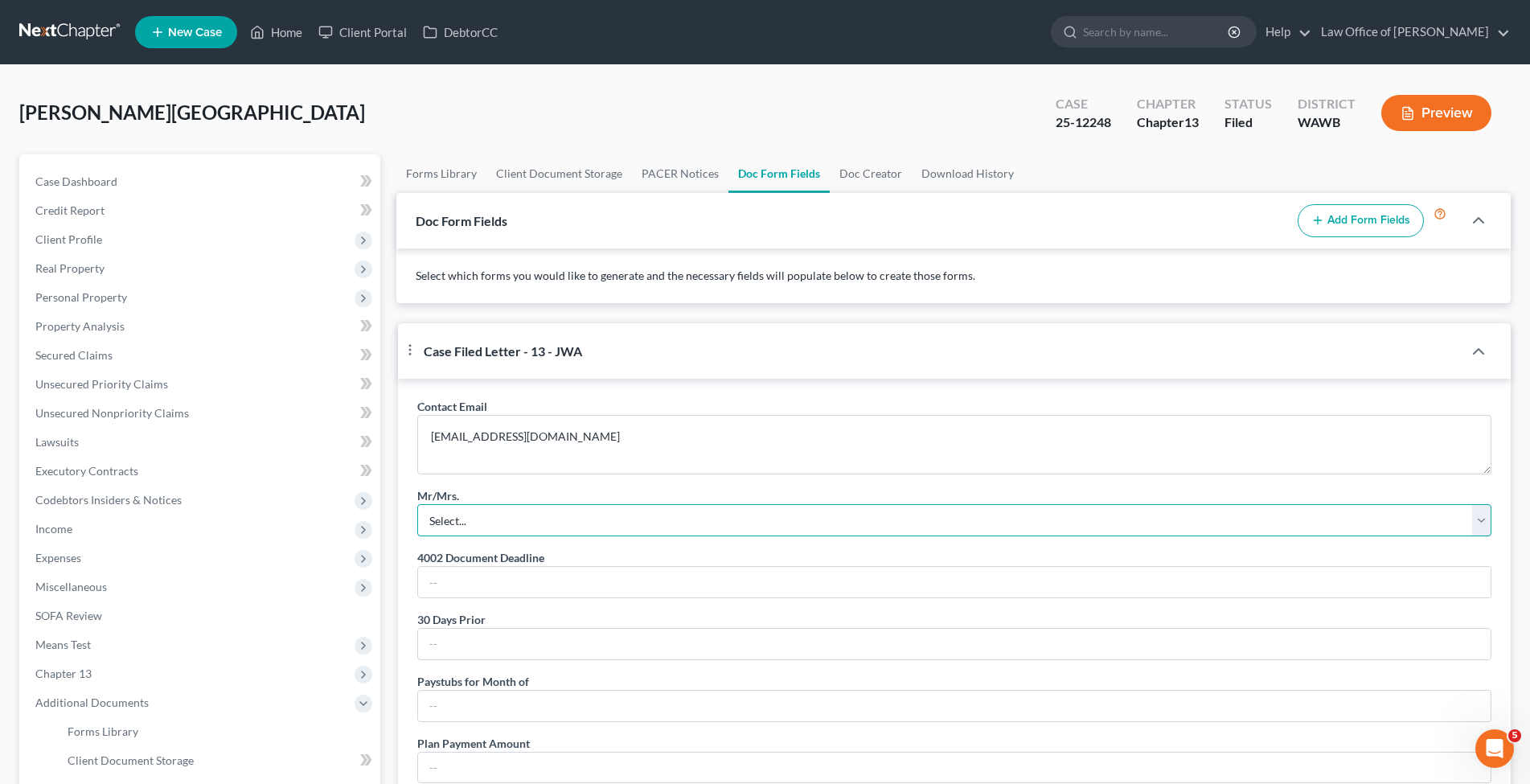
click at [417, 505] on select "Select... Mr. Mrs. Mr. and Mrs. Ms. Mr. and Mr. Mrs. and Mrs." at bounding box center [954, 521] width 1074 height 32
select select "3"
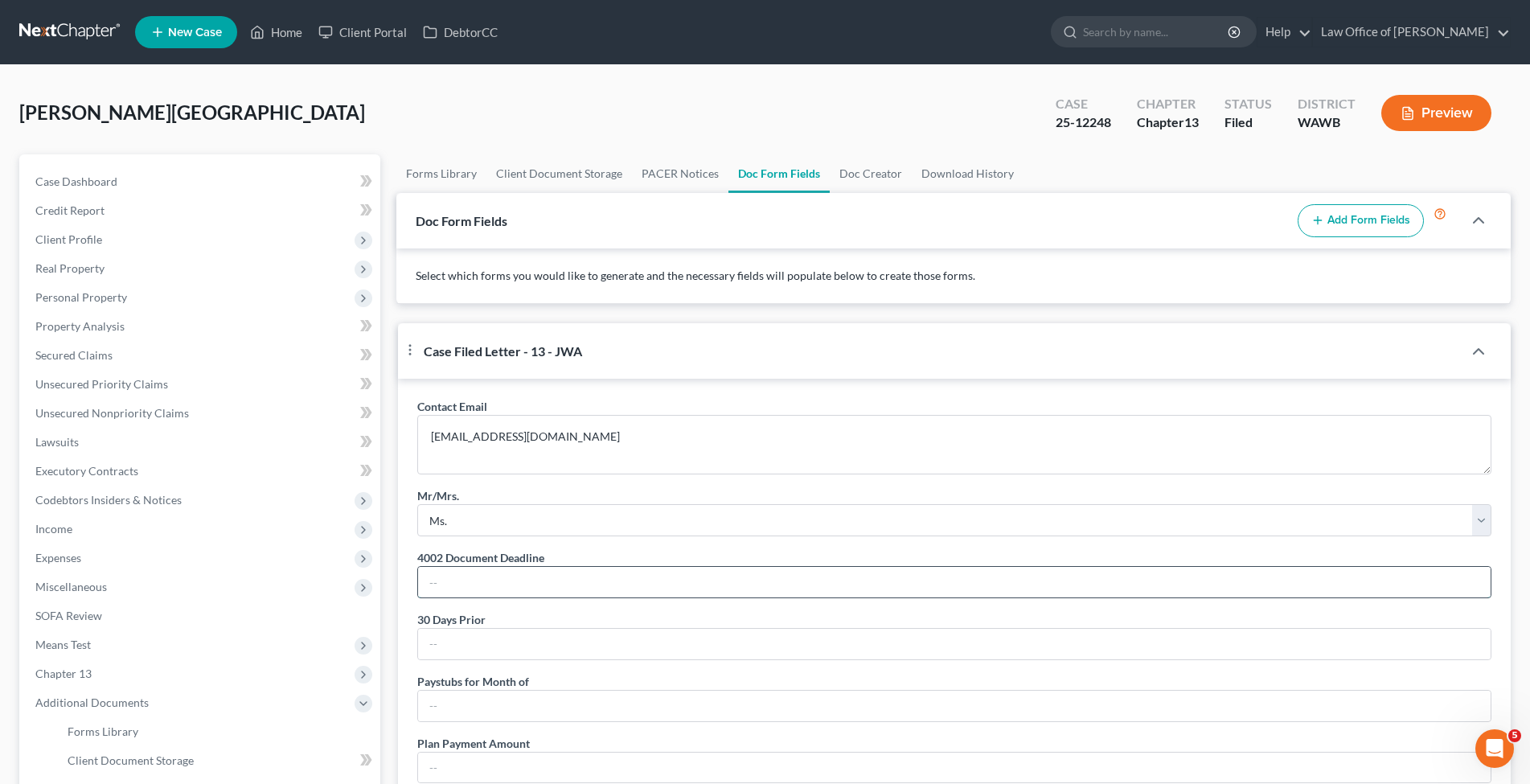
click at [468, 598] on input "text" at bounding box center [954, 583] width 1073 height 30
type input "[DATE]"
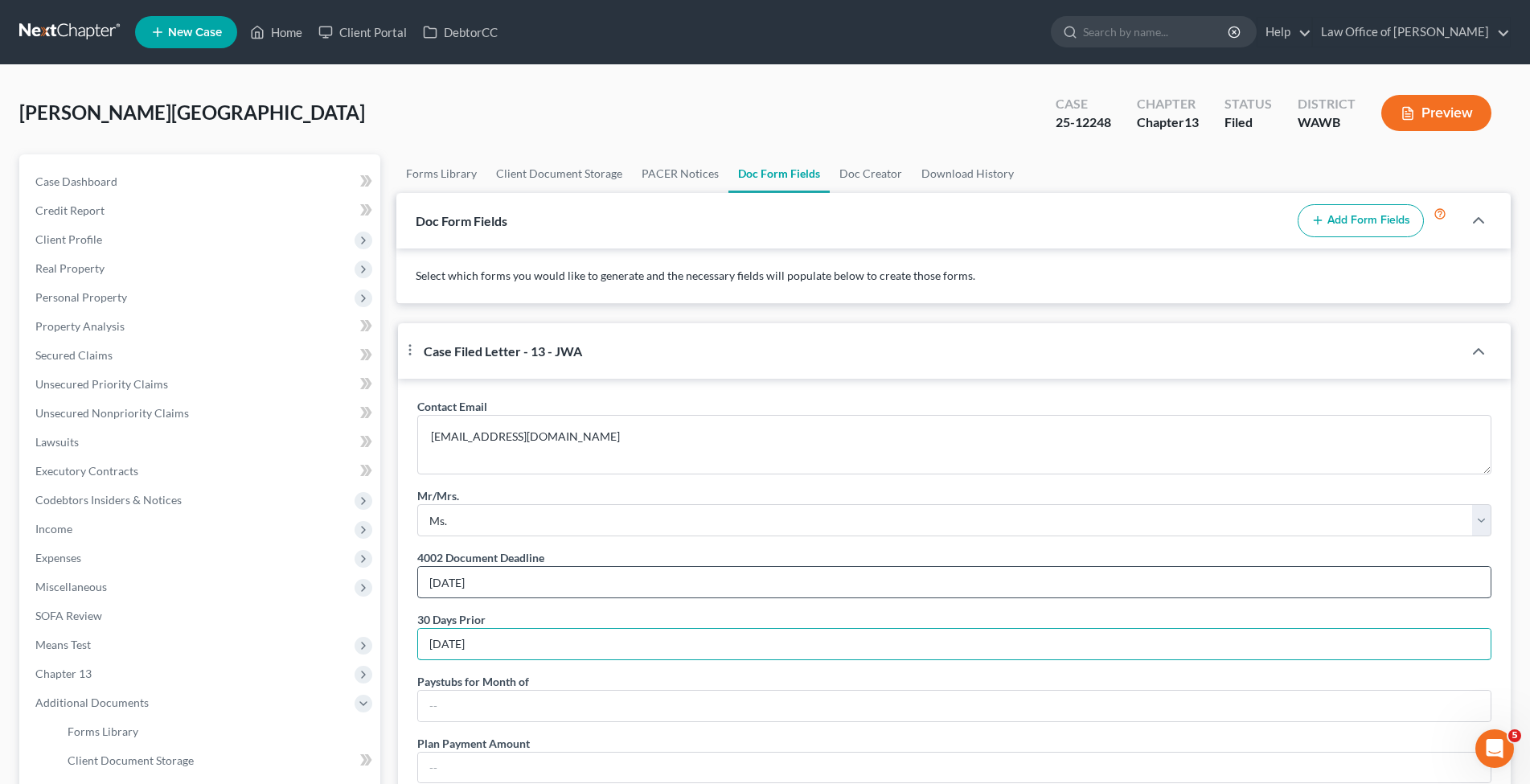
scroll to position [246, 0]
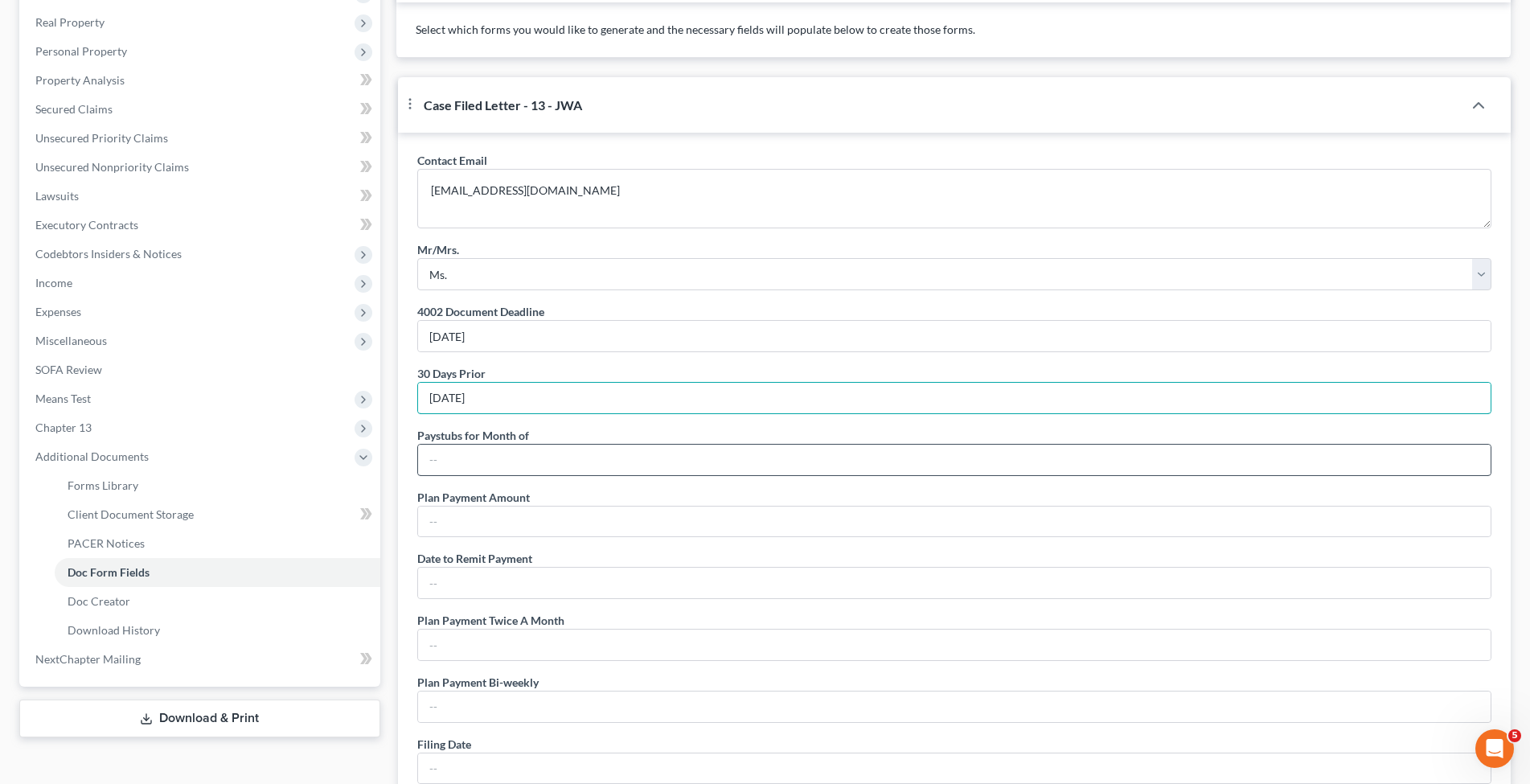
type input "[DATE]"
click at [431, 475] on input "text" at bounding box center [954, 460] width 1073 height 30
type input "August"
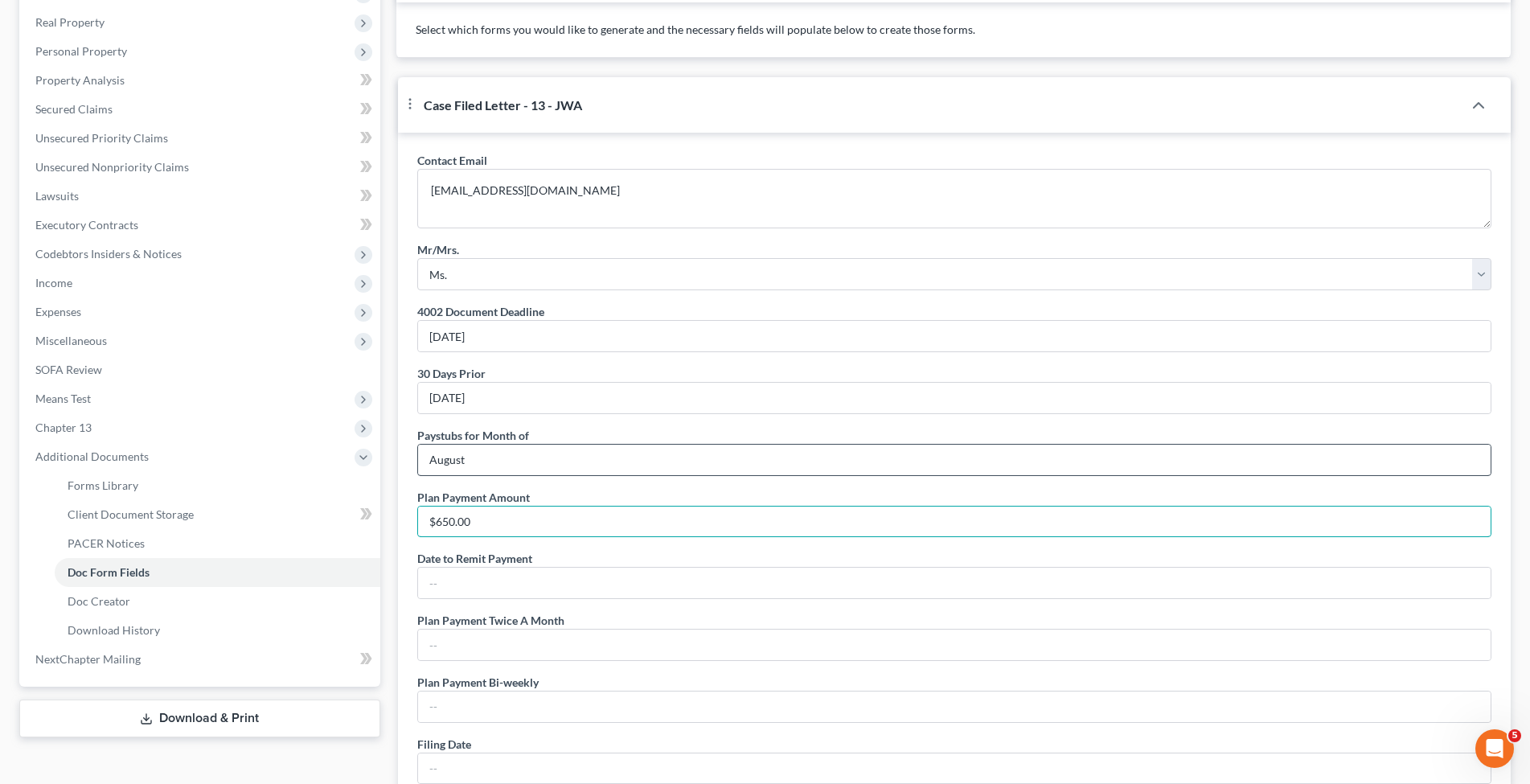
type input "$650.00"
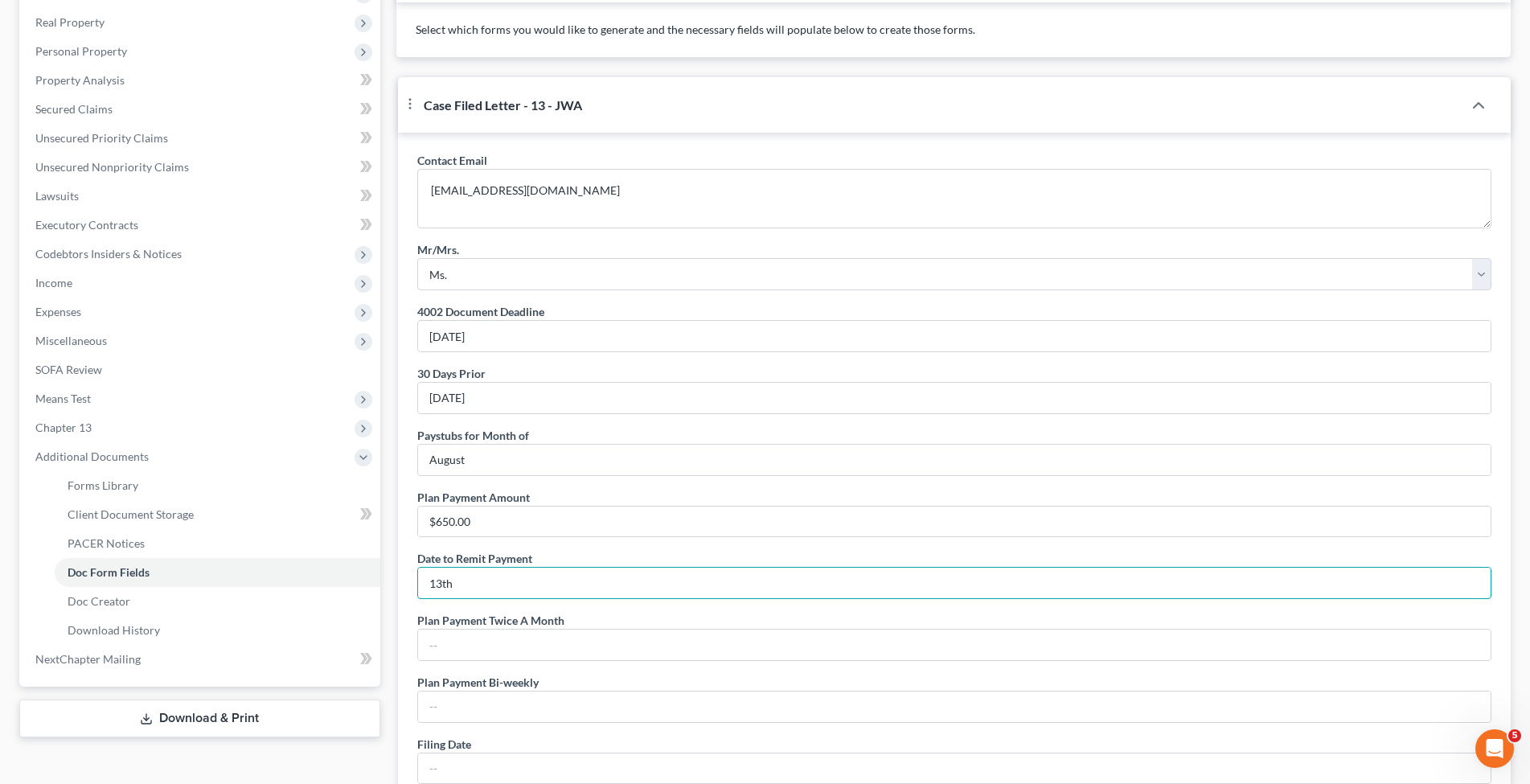
scroll to position [411, 0]
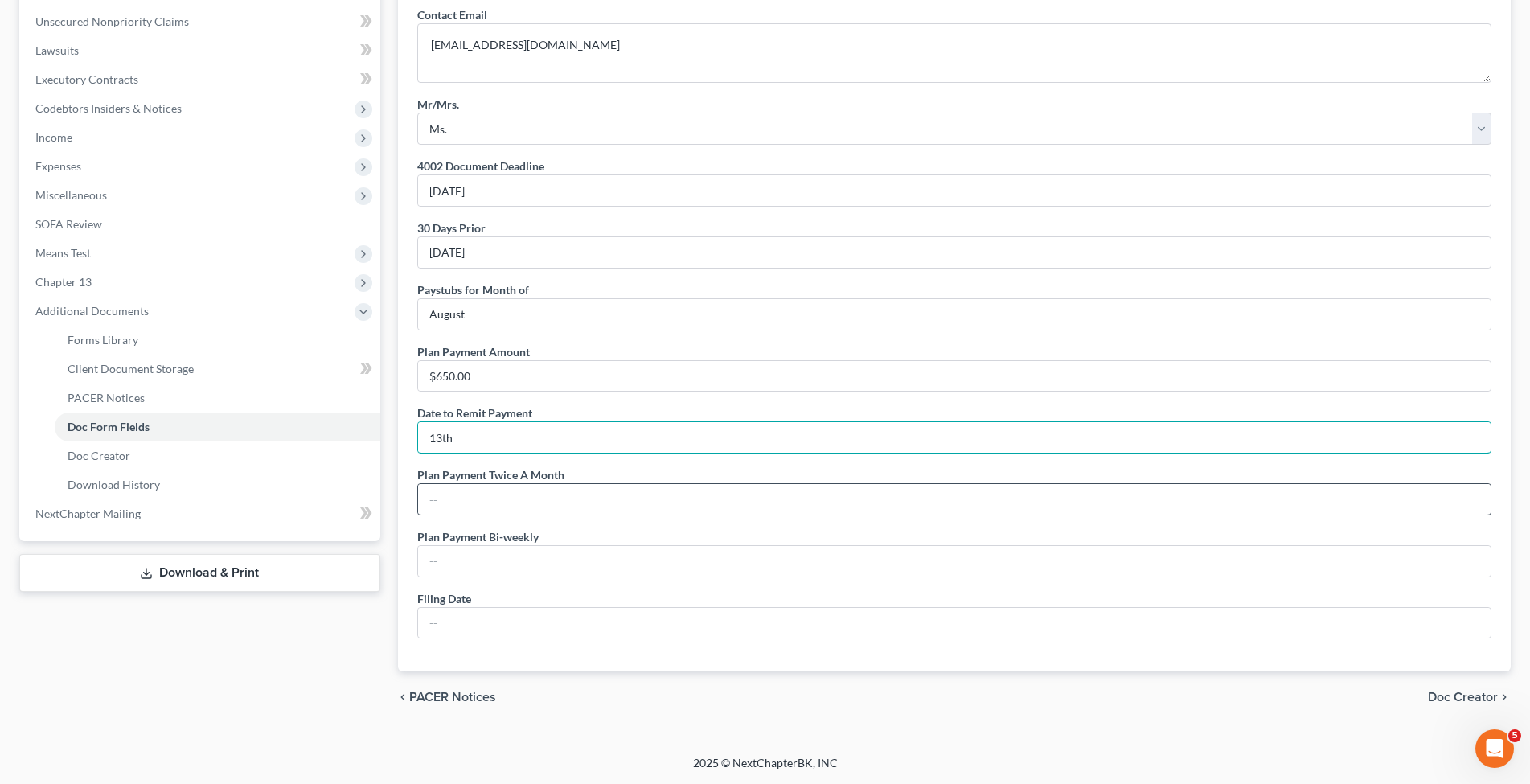
type input "13th"
click at [450, 515] on input "text" at bounding box center [954, 499] width 1073 height 30
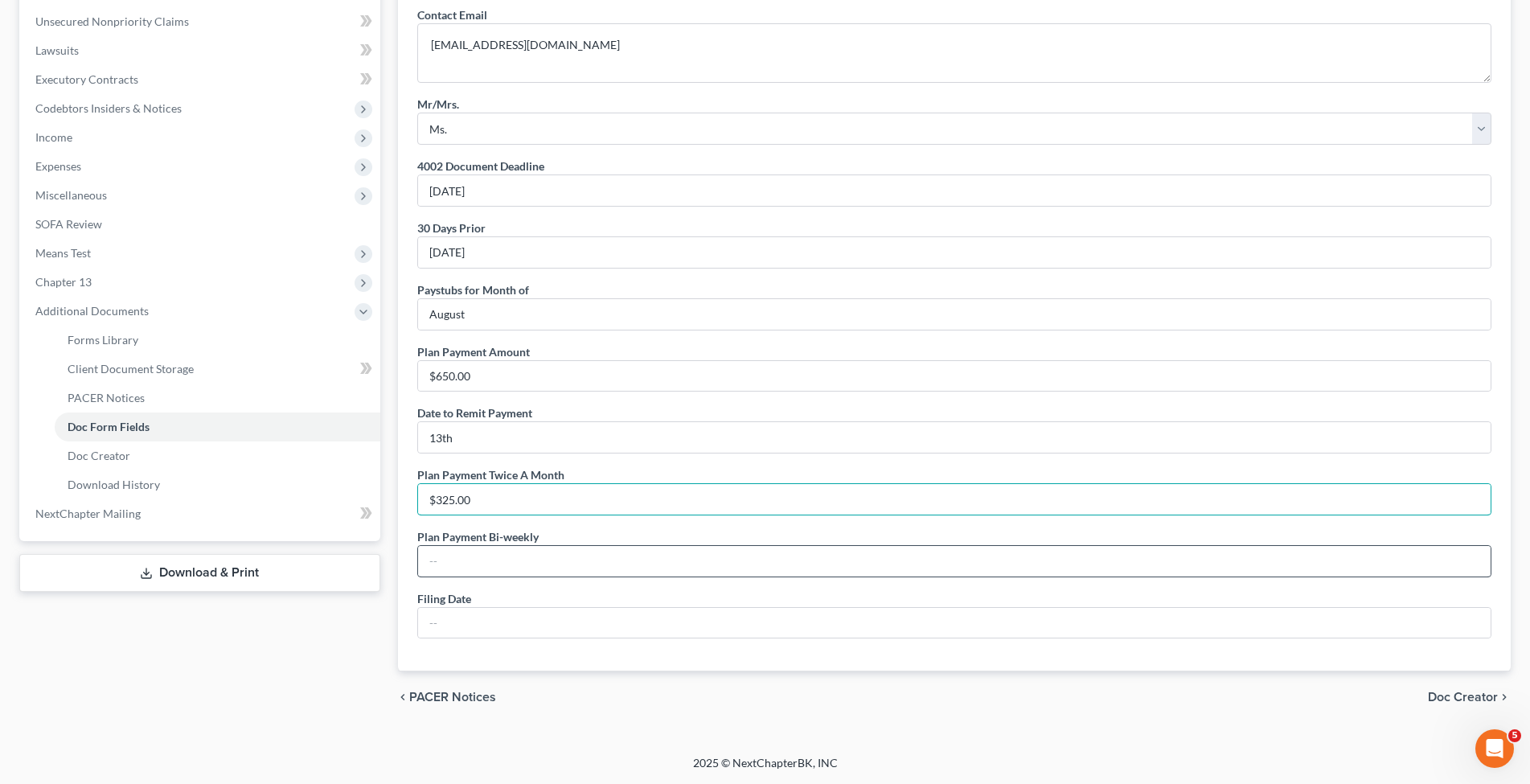
type input "$325.00"
click at [430, 577] on input "text" at bounding box center [954, 562] width 1073 height 30
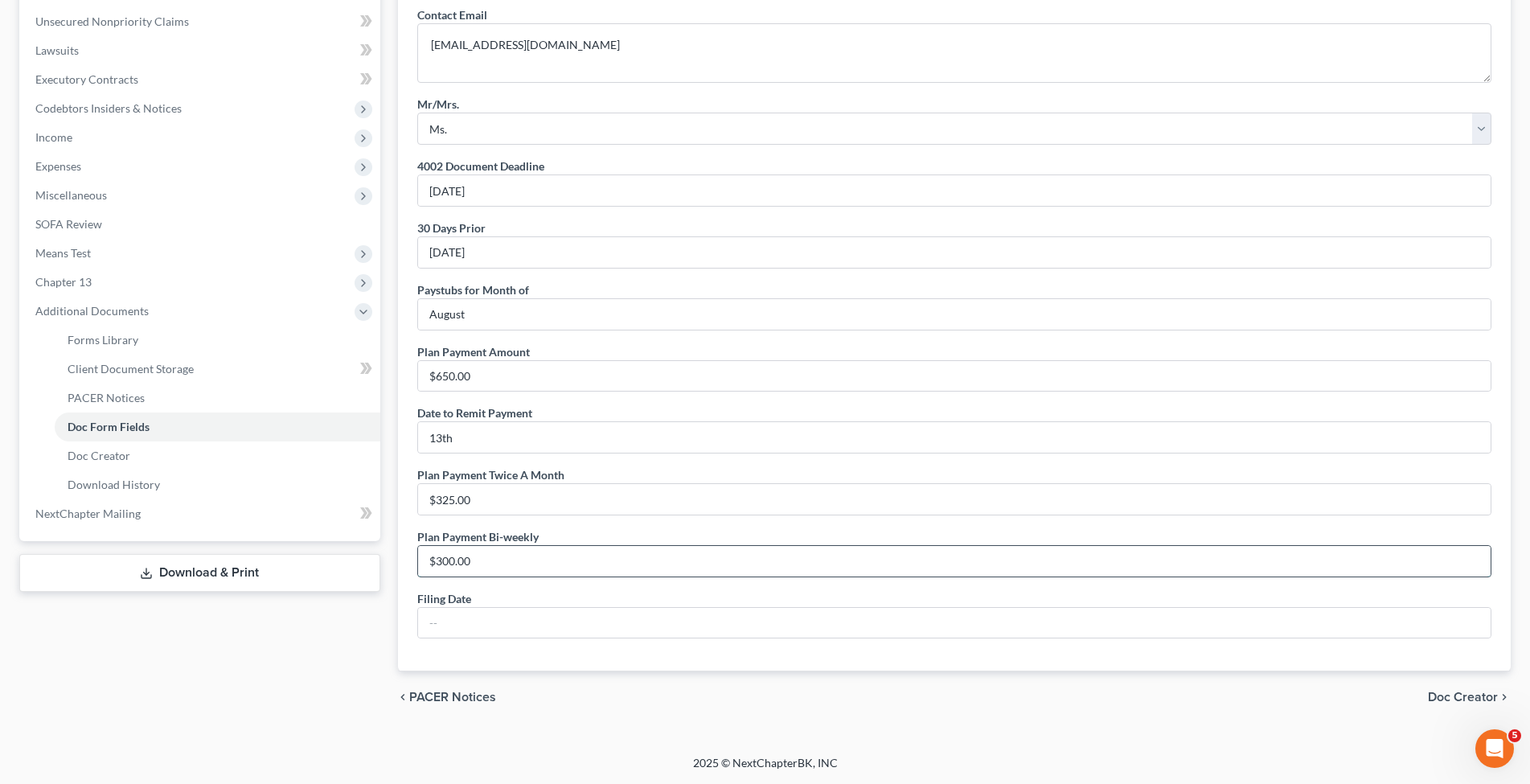
scroll to position [561, 0]
type input "$300.00"
click at [476, 627] on input "text" at bounding box center [954, 623] width 1073 height 30
type input "Augus"
type input "[DATE]"
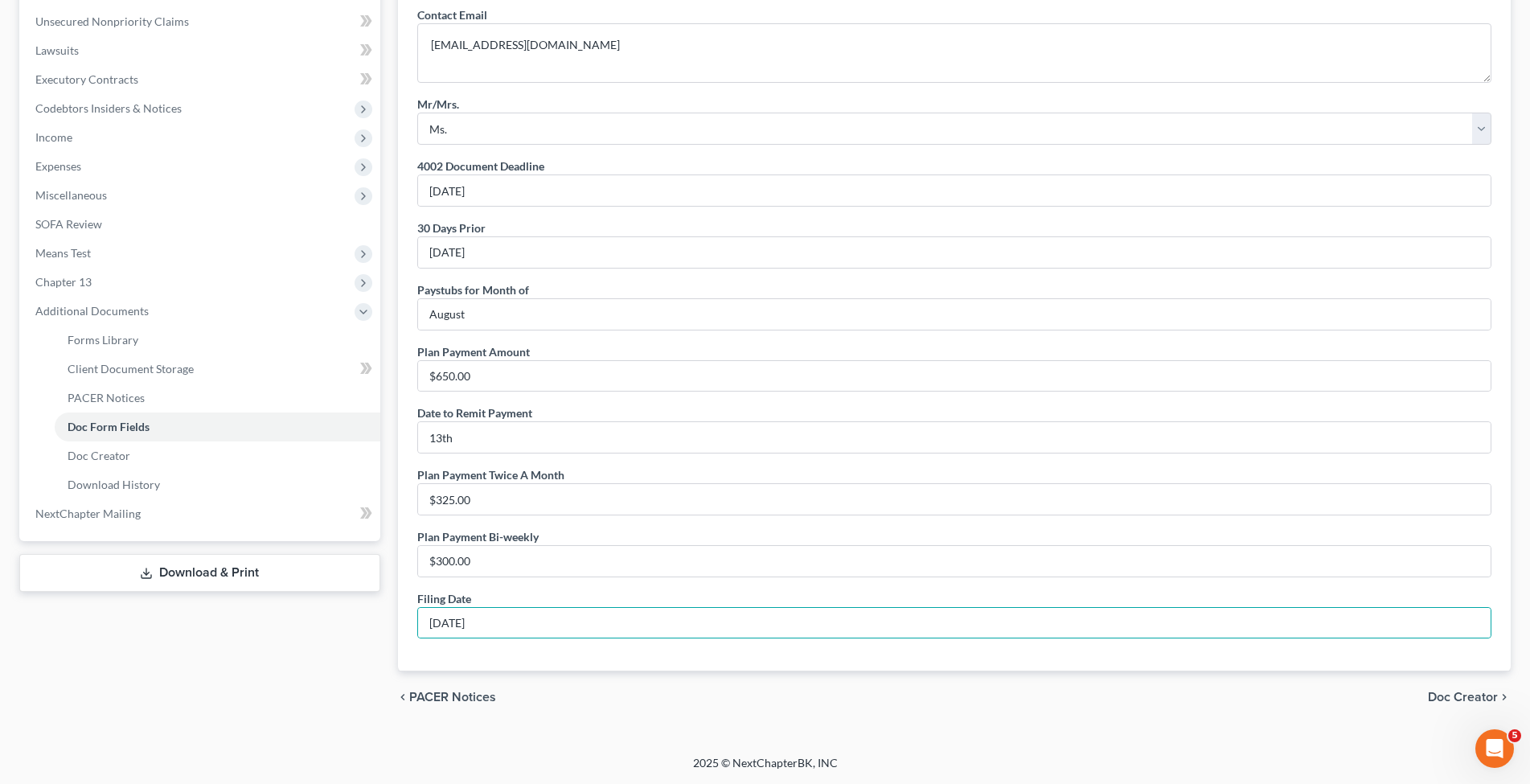
click at [1474, 687] on div "chevron_left PACER Notices Doc Creator chevron_right" at bounding box center [953, 698] width 1115 height 51
click at [1474, 694] on span "Doc Creator" at bounding box center [1463, 698] width 70 height 13
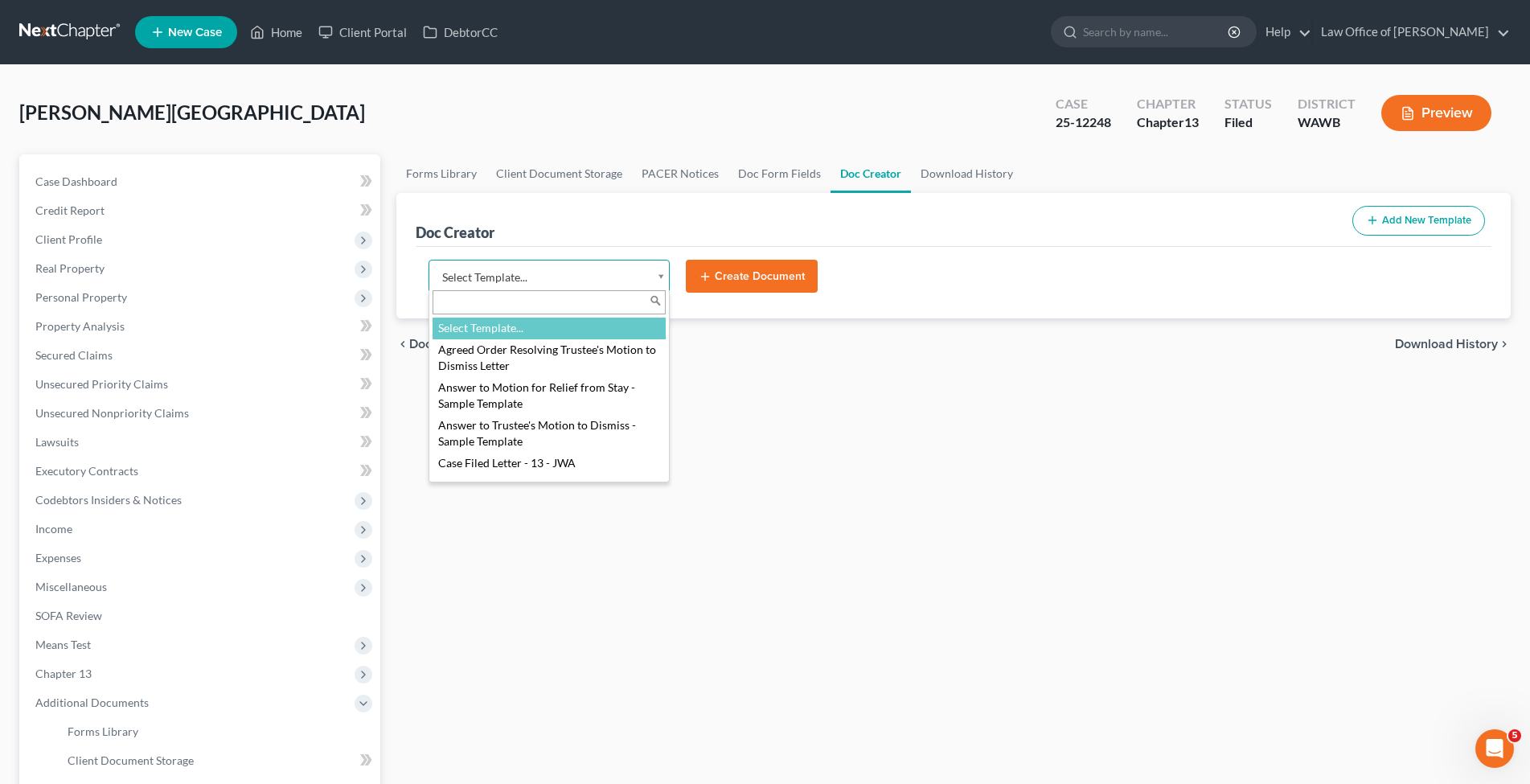
click at [566, 268] on body "Home New Case Client Portal DebtorCC Law Office of [PERSON_NAME] [EMAIL_ADDRESS…" at bounding box center [765, 522] width 1530 height 1044
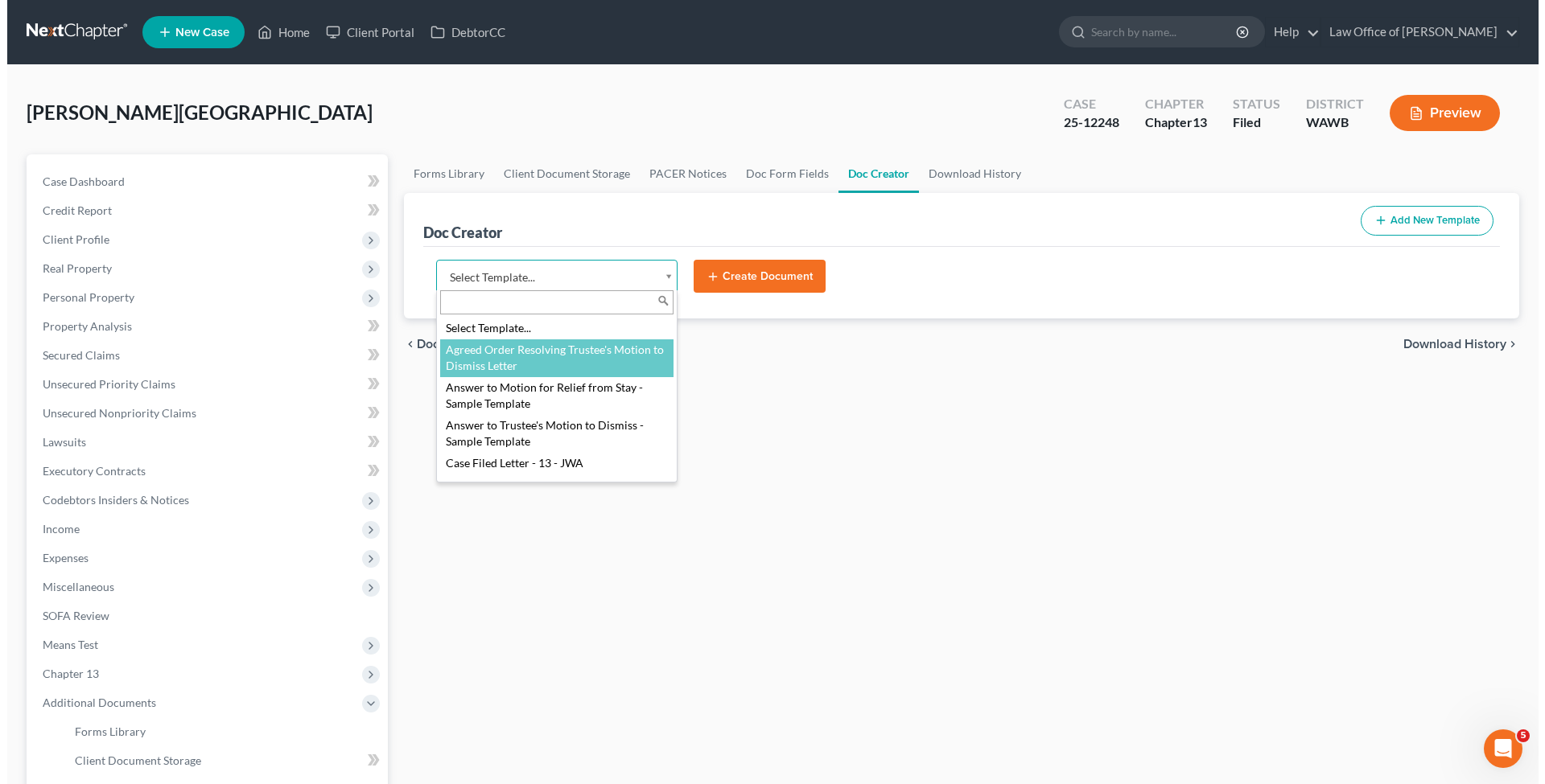
scroll to position [82, 0]
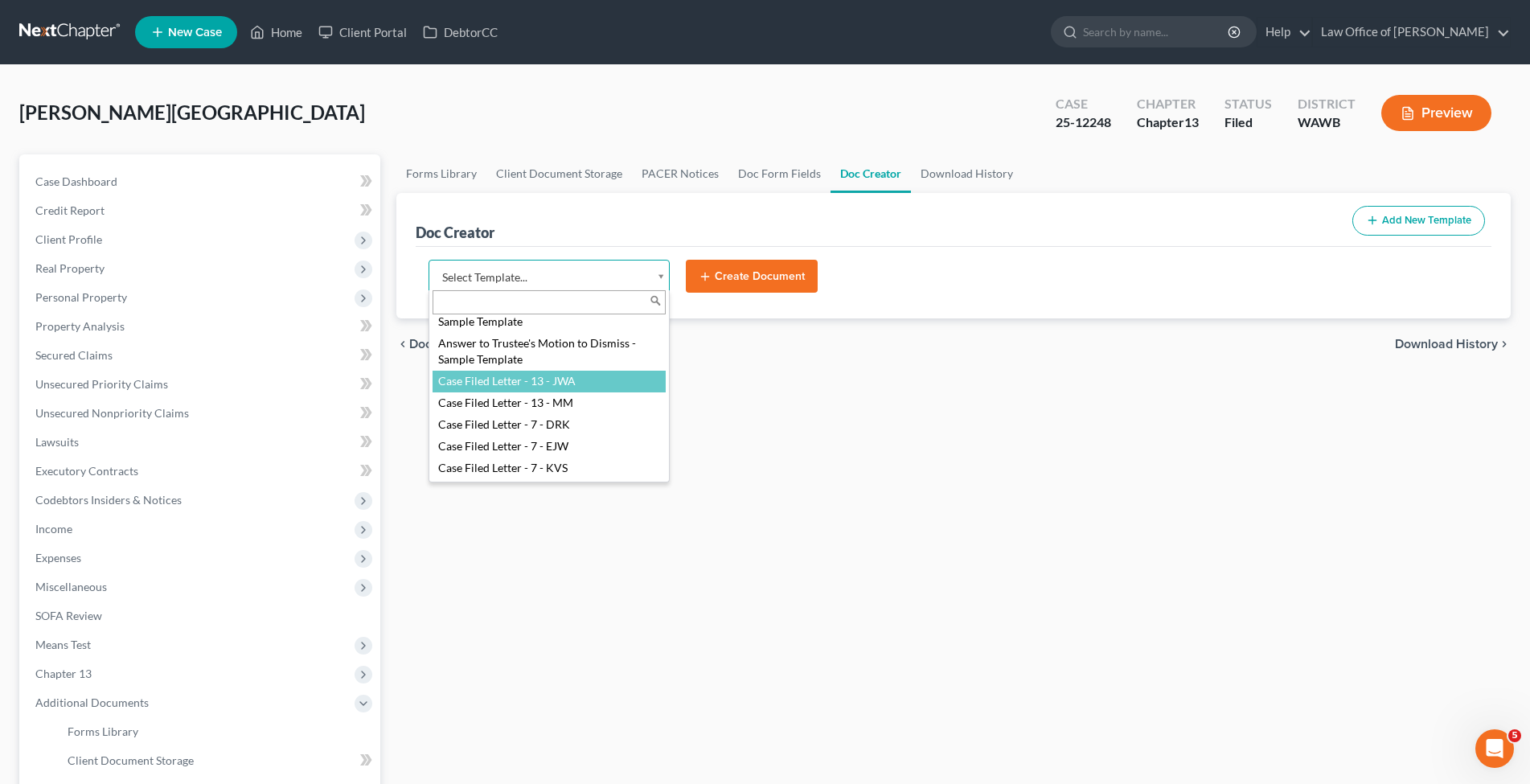
select select "104376"
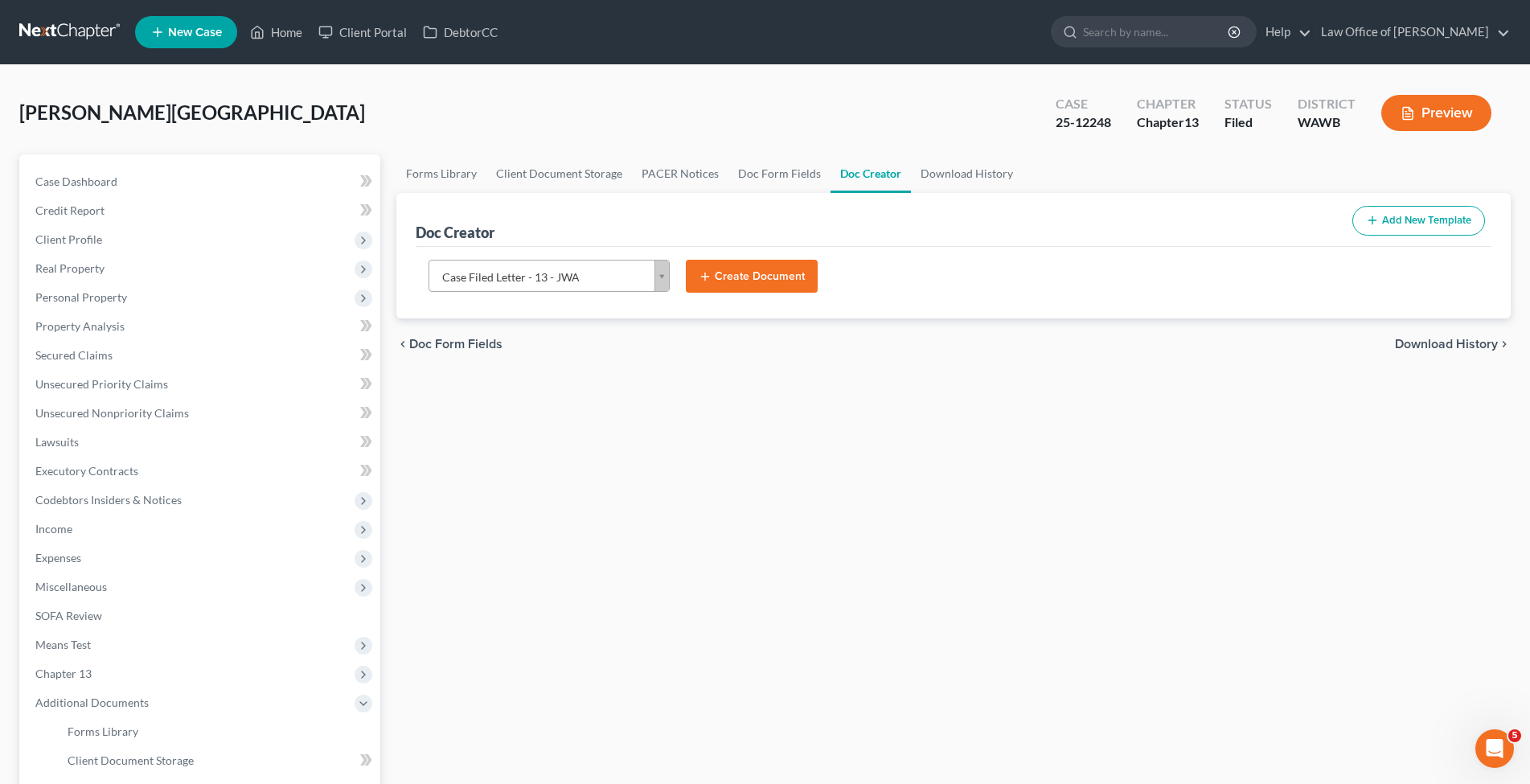
click at [745, 270] on button "Create Document" at bounding box center [752, 277] width 132 height 34
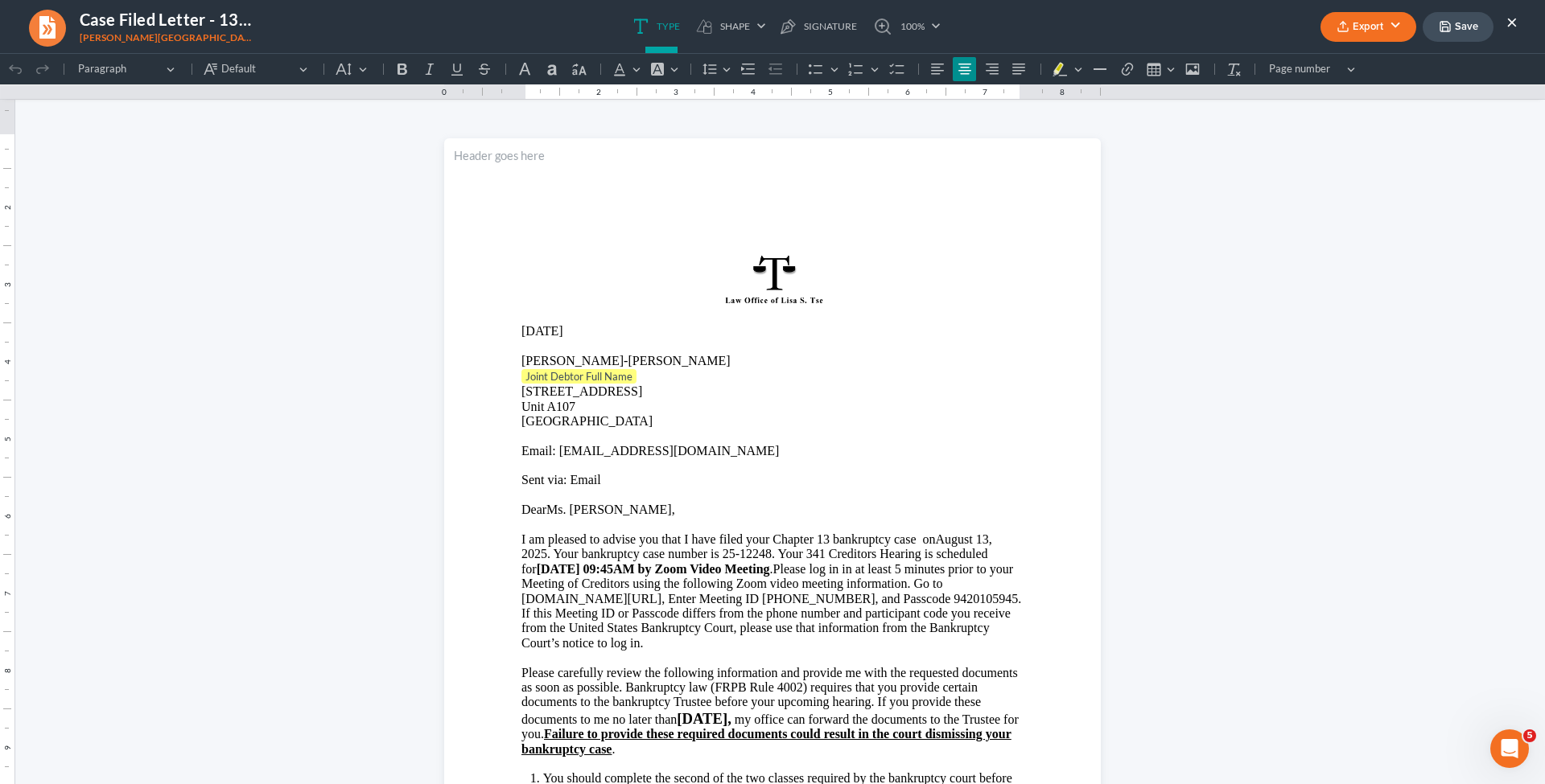
scroll to position [0, 0]
click at [639, 380] on p "Joint Debtor Full Name" at bounding box center [772, 376] width 502 height 16
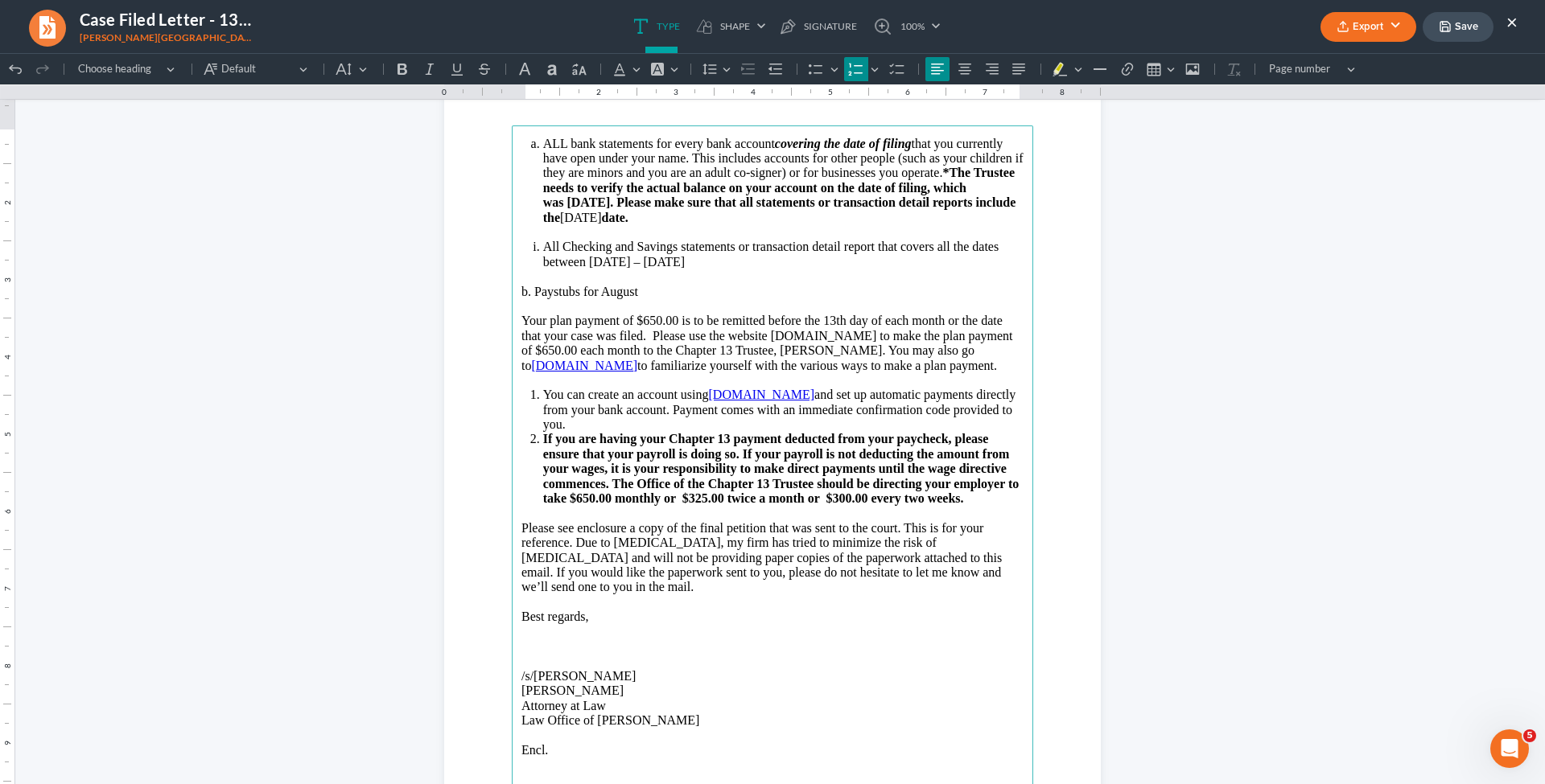
scroll to position [1060, 0]
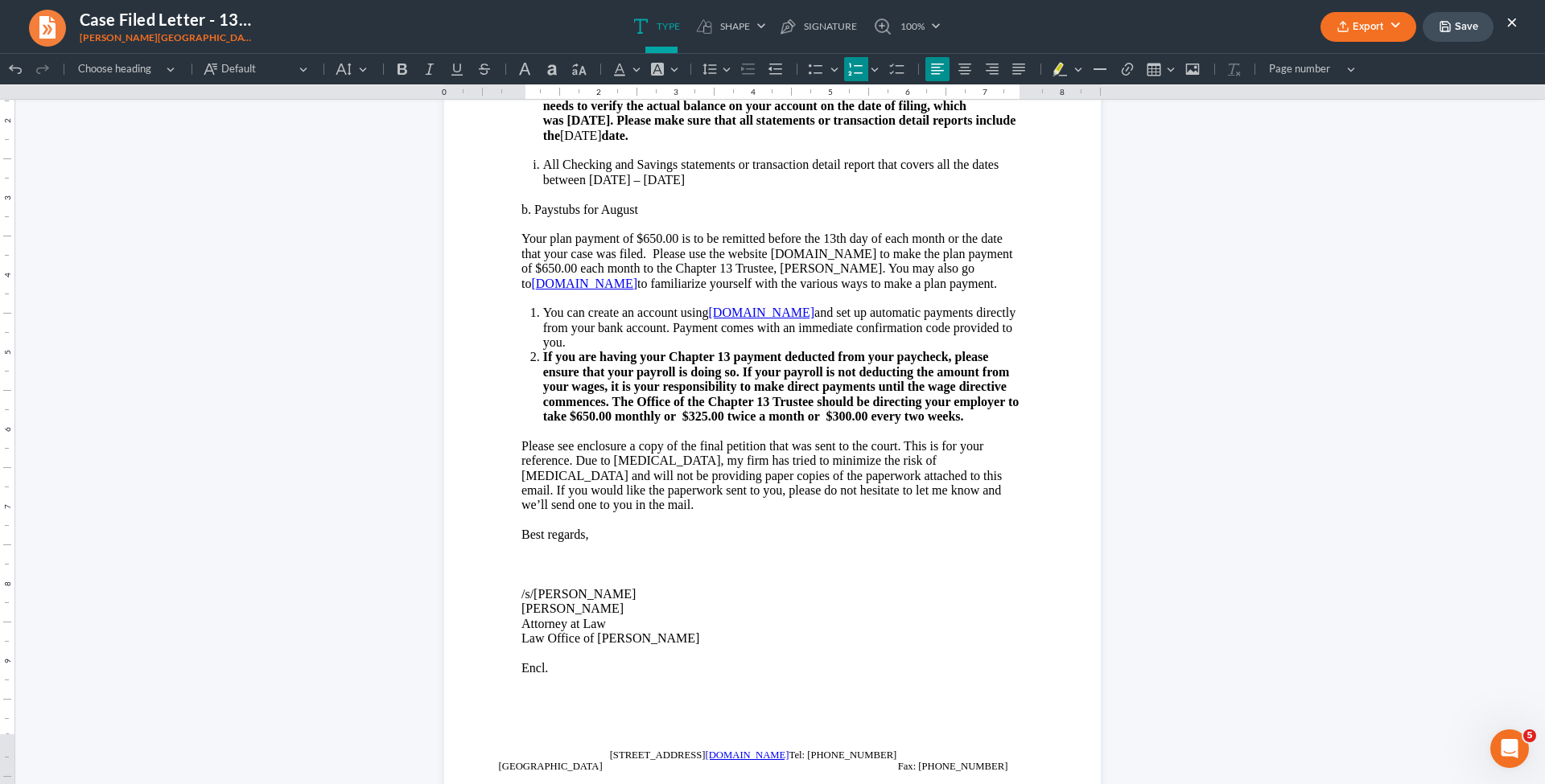
click at [1375, 24] on button "Export" at bounding box center [1368, 27] width 96 height 29
click at [1348, 88] on link "Word" at bounding box center [1366, 90] width 125 height 28
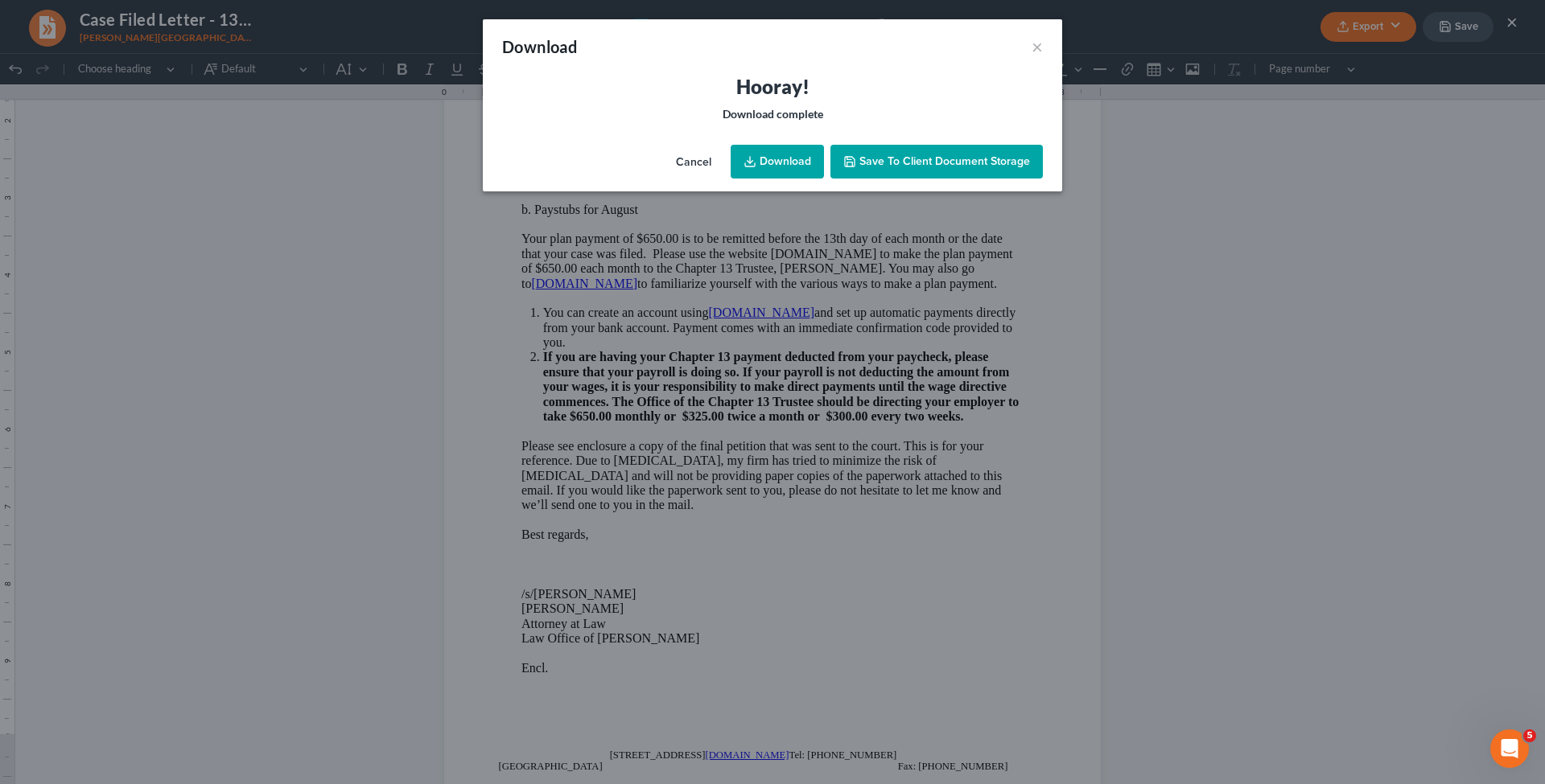
click at [786, 155] on link "Download" at bounding box center [777, 162] width 93 height 34
click at [1039, 50] on button "×" at bounding box center [1037, 47] width 11 height 19
